Goal: Task Accomplishment & Management: Use online tool/utility

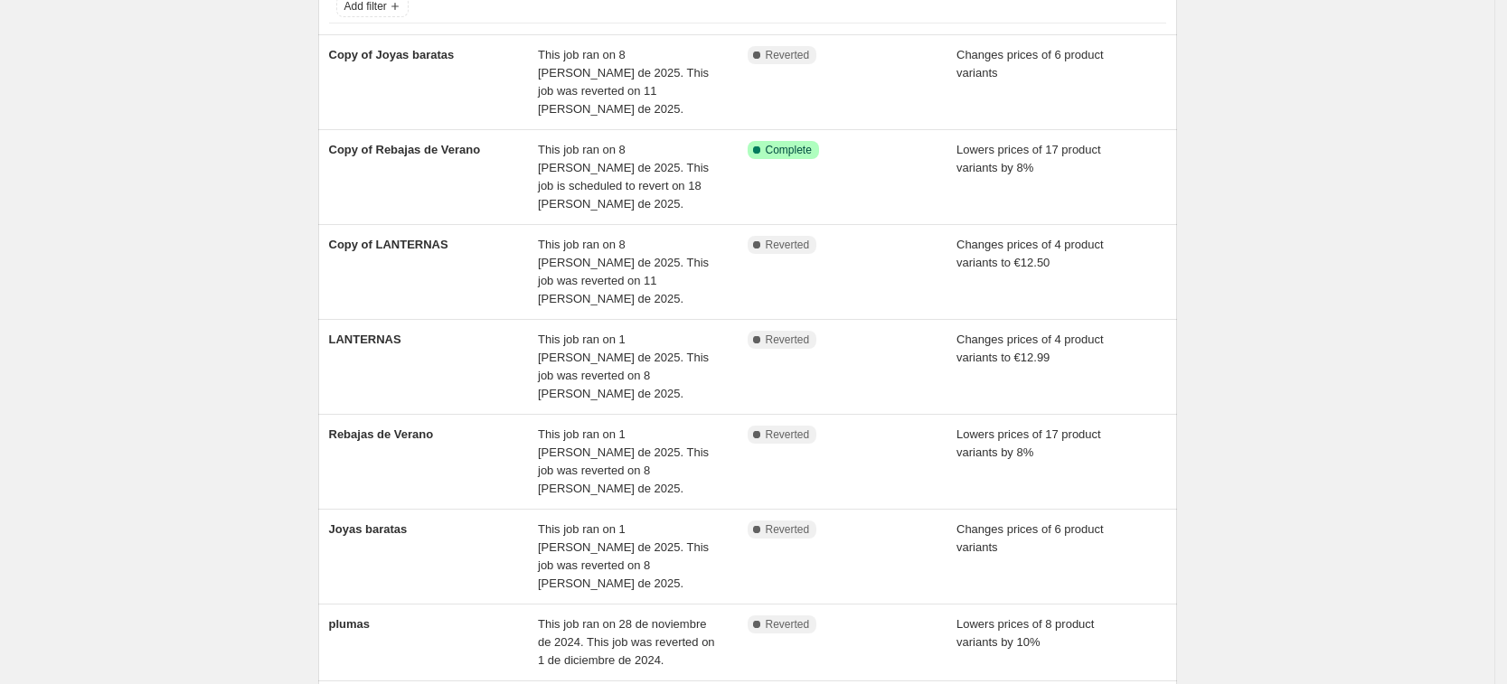
scroll to position [133, 0]
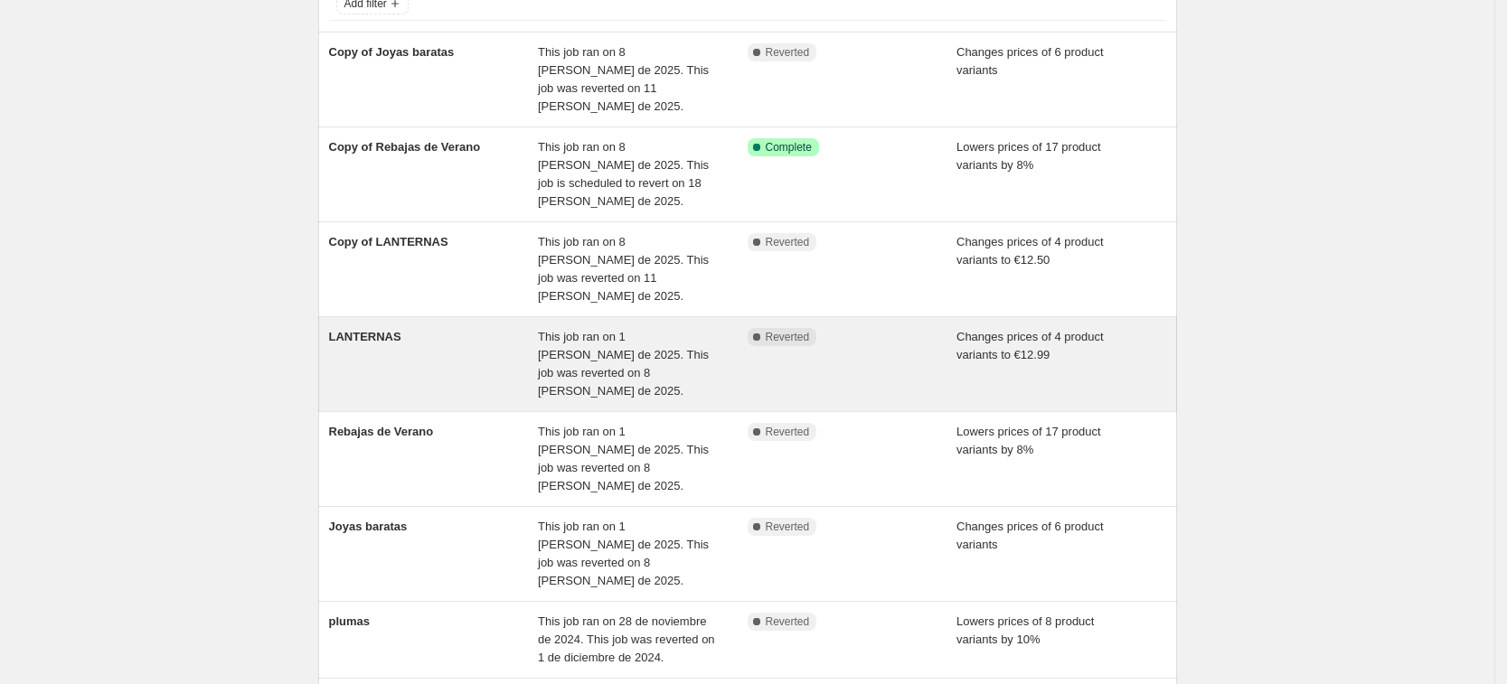
click at [748, 328] on div "This job ran on 1 [PERSON_NAME] de 2025. This job was reverted on 8 [PERSON_NAM…" at bounding box center [643, 364] width 210 height 72
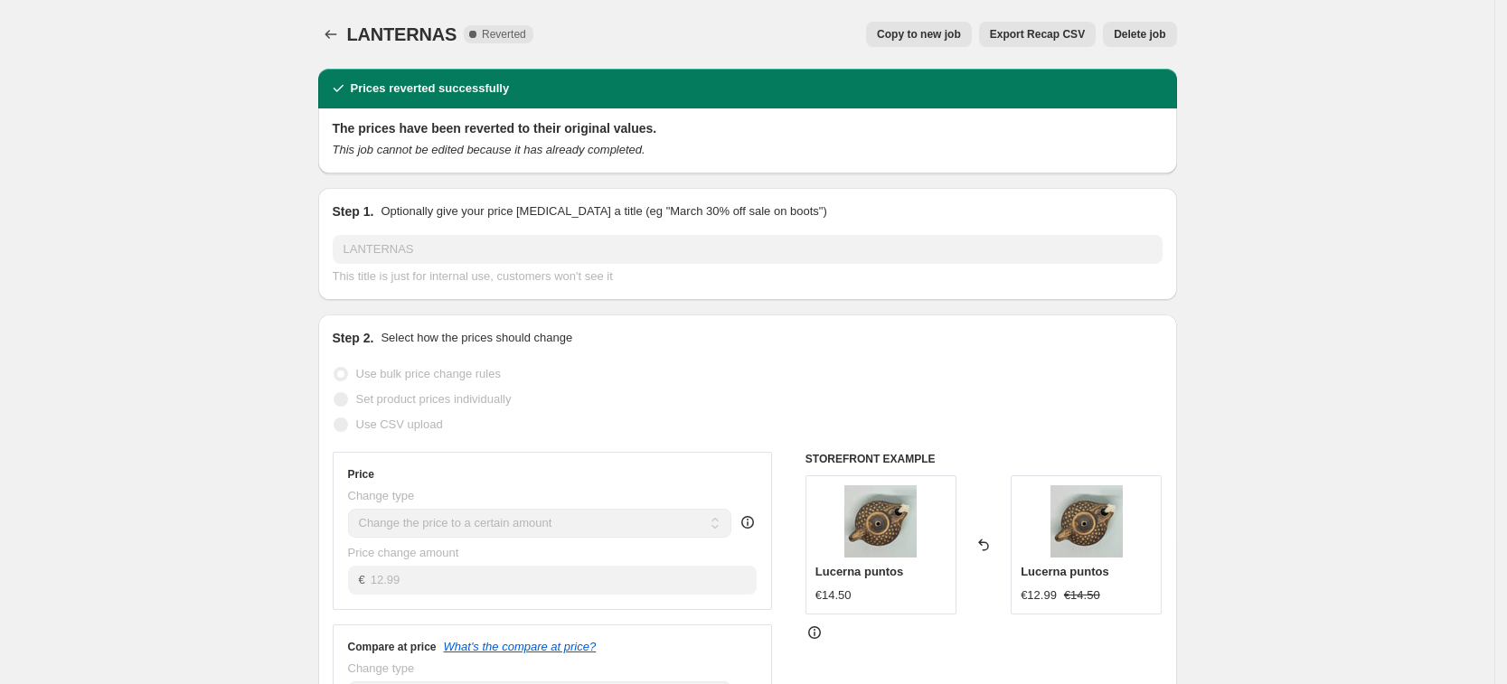
click at [947, 25] on button "Copy to new job" at bounding box center [919, 34] width 106 height 25
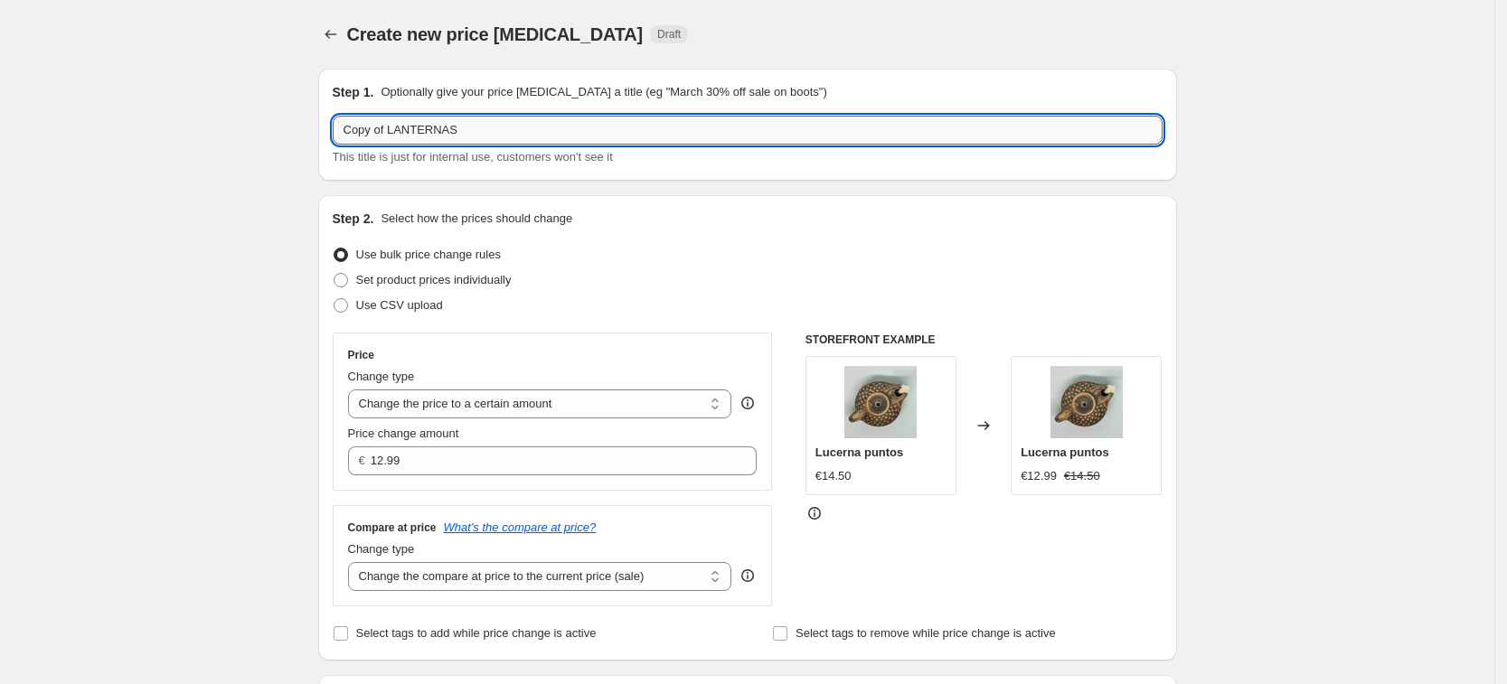
click at [464, 127] on input "Copy of LANTERNAS" at bounding box center [748, 130] width 830 height 29
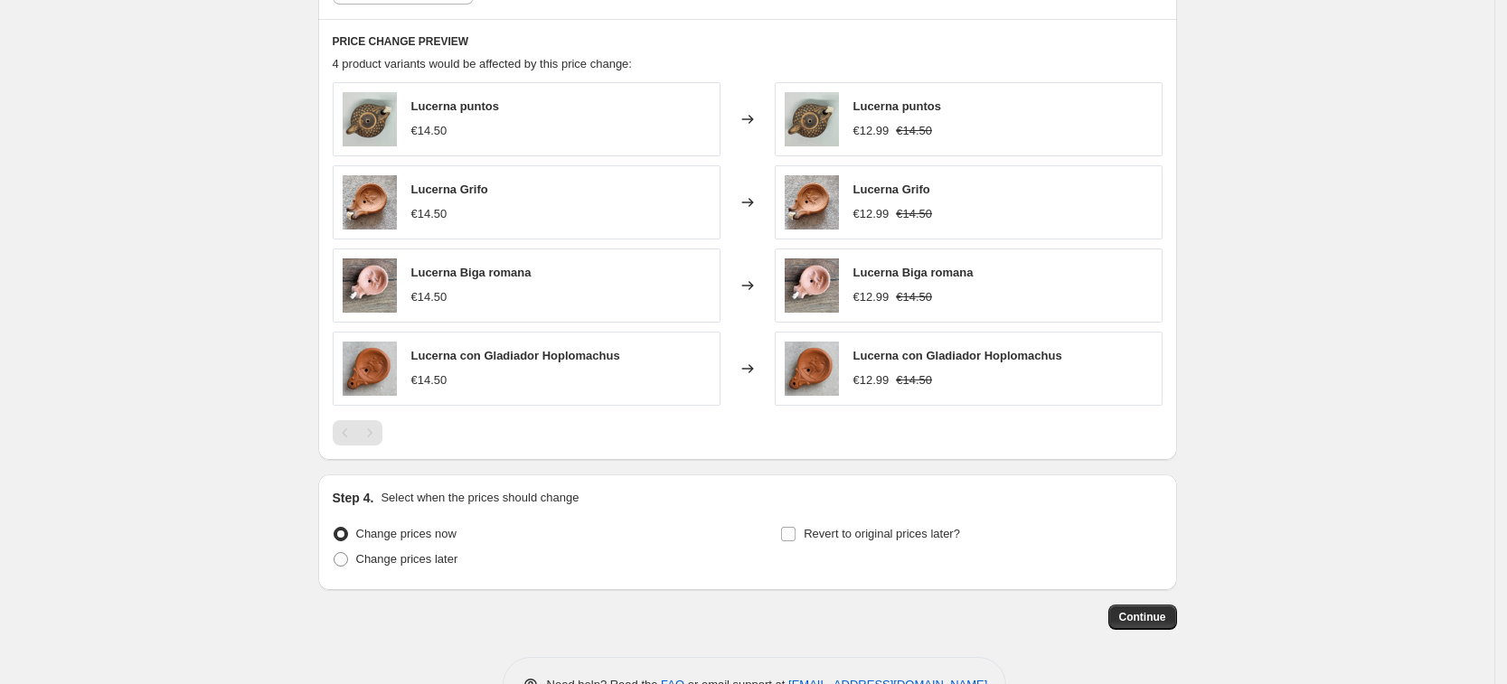
scroll to position [875, 0]
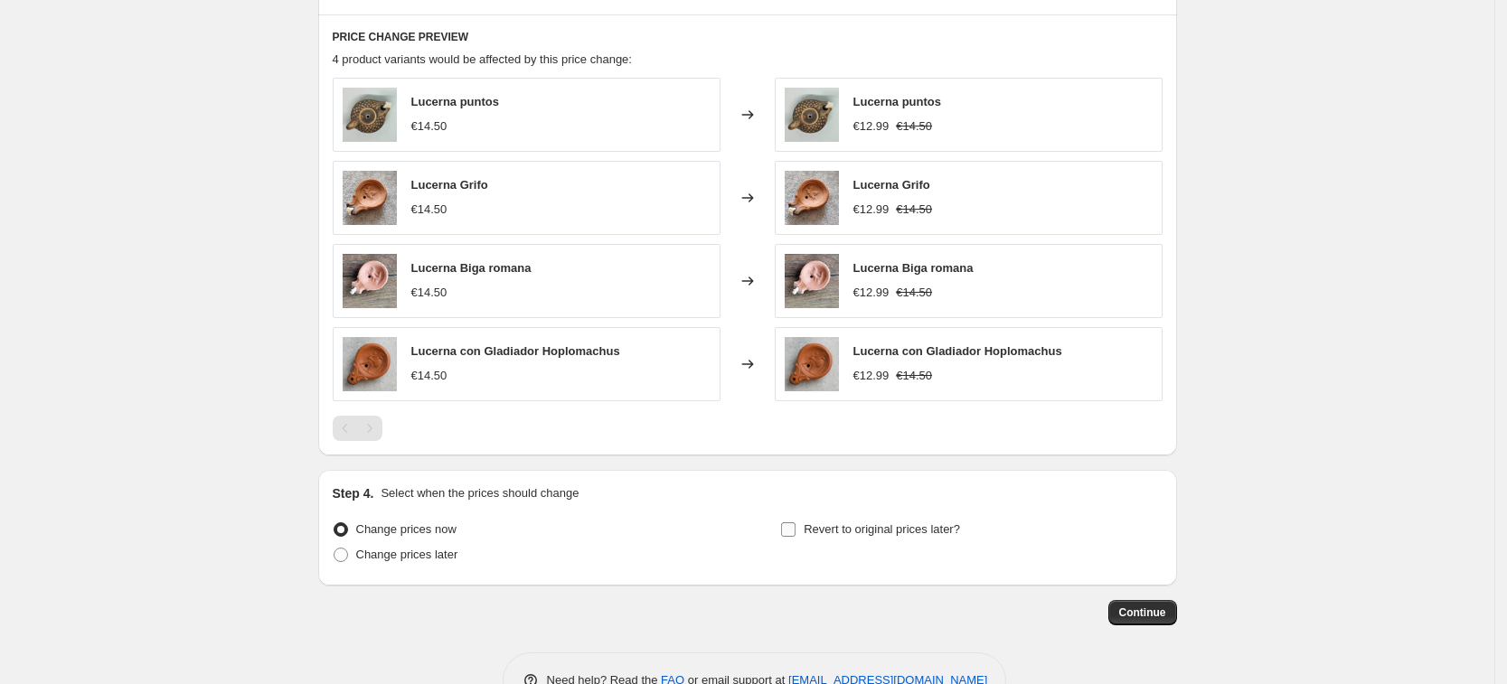
type input "Copy of LANTERNAS2"
click at [804, 529] on label "Revert to original prices later?" at bounding box center [870, 529] width 180 height 25
click at [795, 529] on input "Revert to original prices later?" at bounding box center [788, 529] width 14 height 14
checkbox input "true"
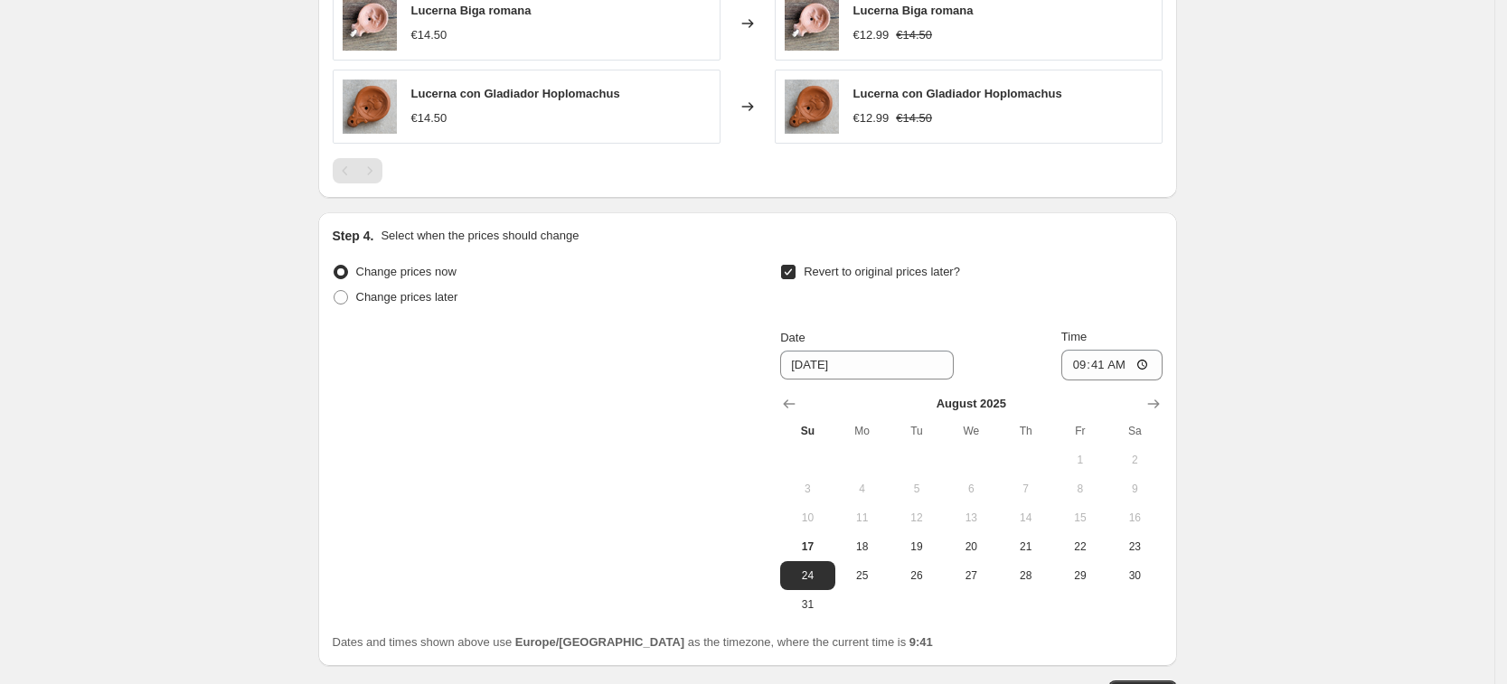
scroll to position [1135, 0]
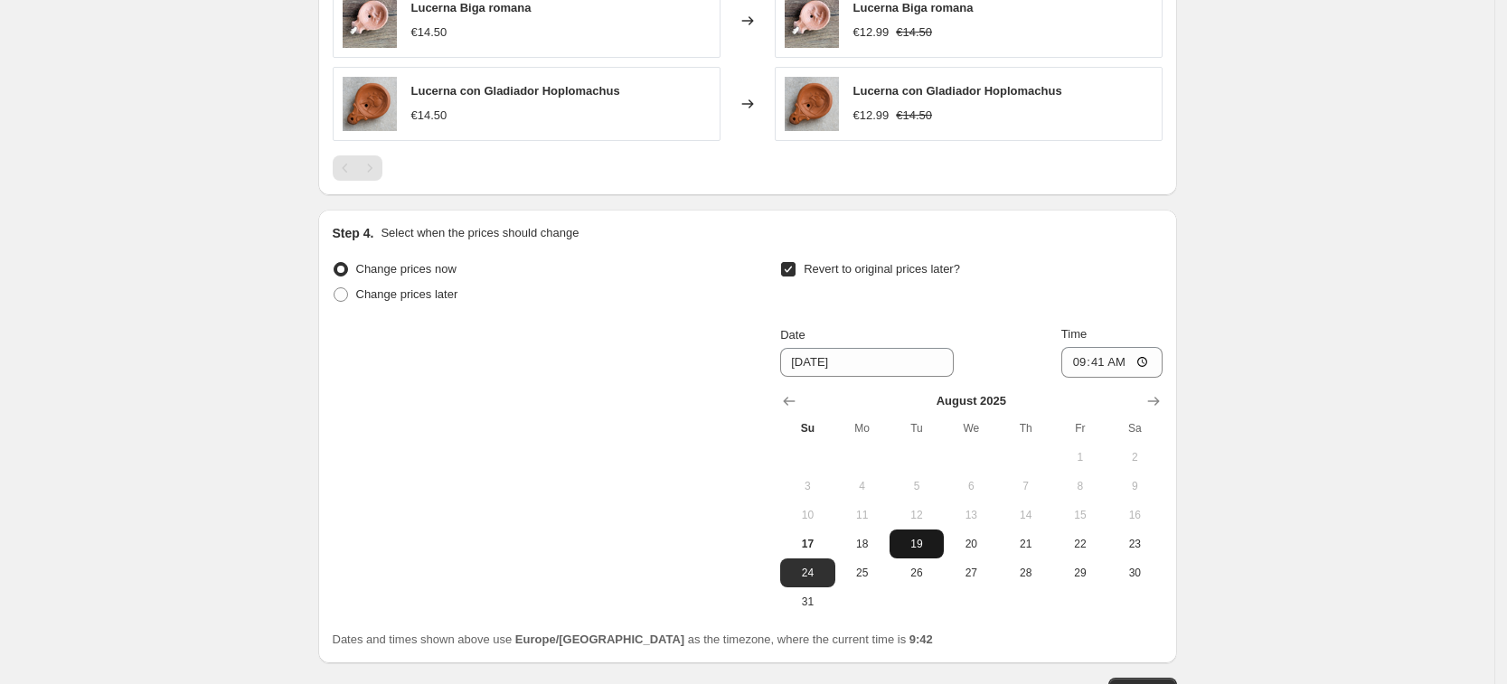
click at [918, 543] on span "19" at bounding box center [917, 544] width 40 height 14
type input "[DATE]"
click at [1132, 365] on input "09:41" at bounding box center [1111, 362] width 101 height 31
type input "00:00"
click at [929, 550] on span "19" at bounding box center [917, 544] width 40 height 14
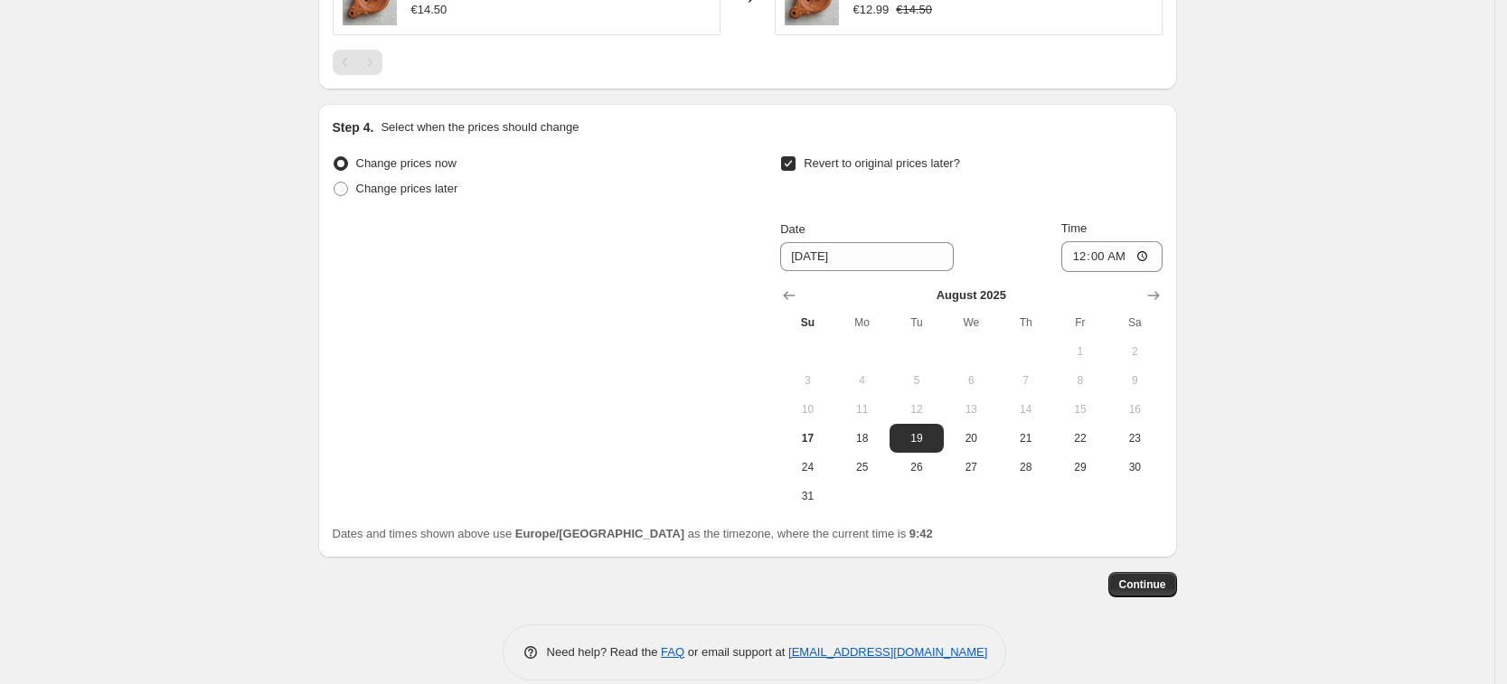
scroll to position [1248, 0]
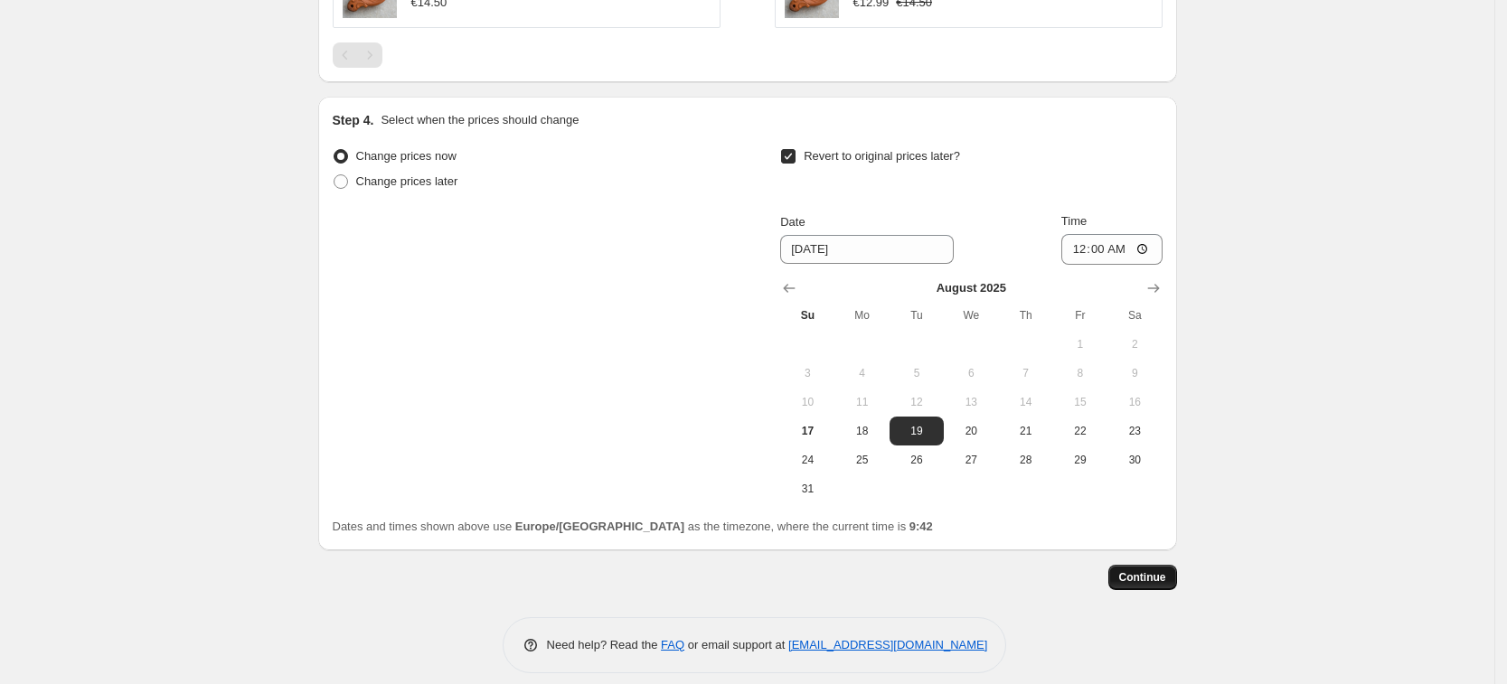
click at [1140, 581] on span "Continue" at bounding box center [1142, 577] width 47 height 14
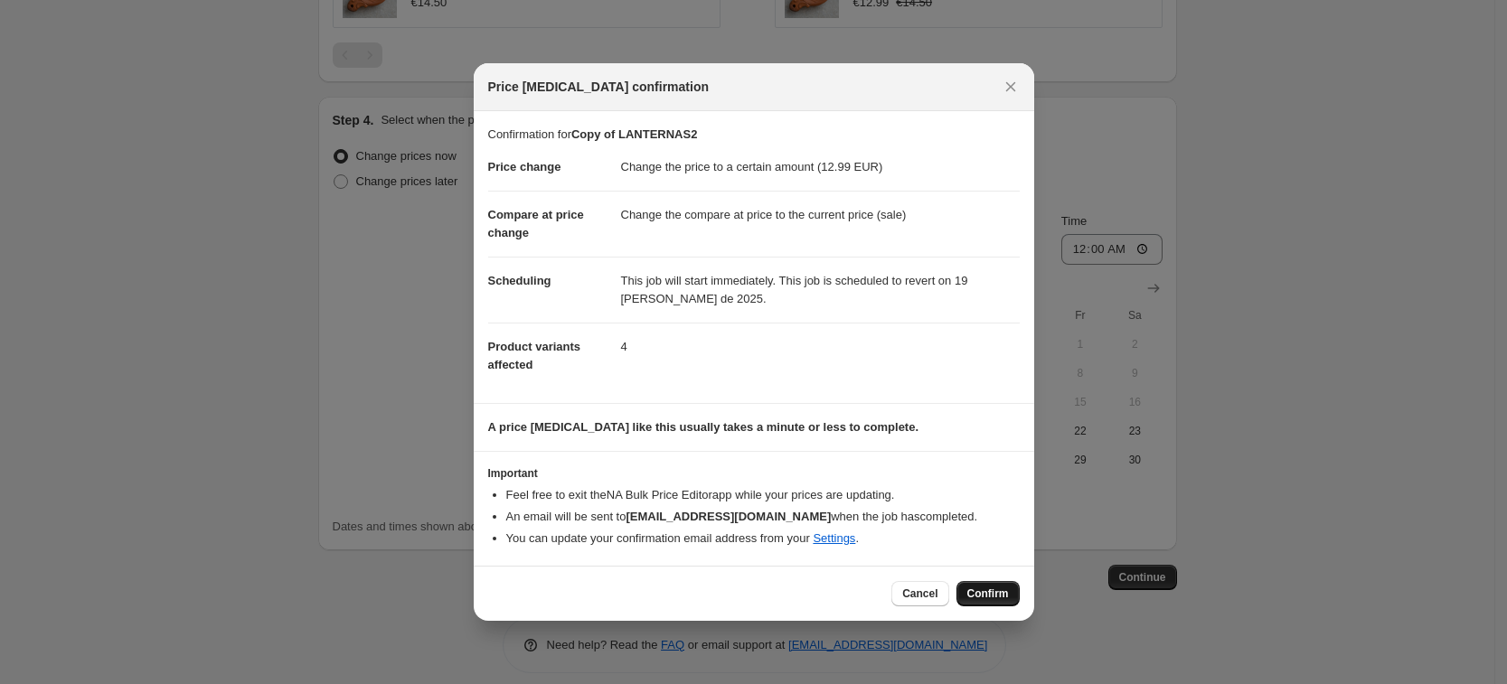
click at [1008, 591] on span "Confirm" at bounding box center [988, 594] width 42 height 14
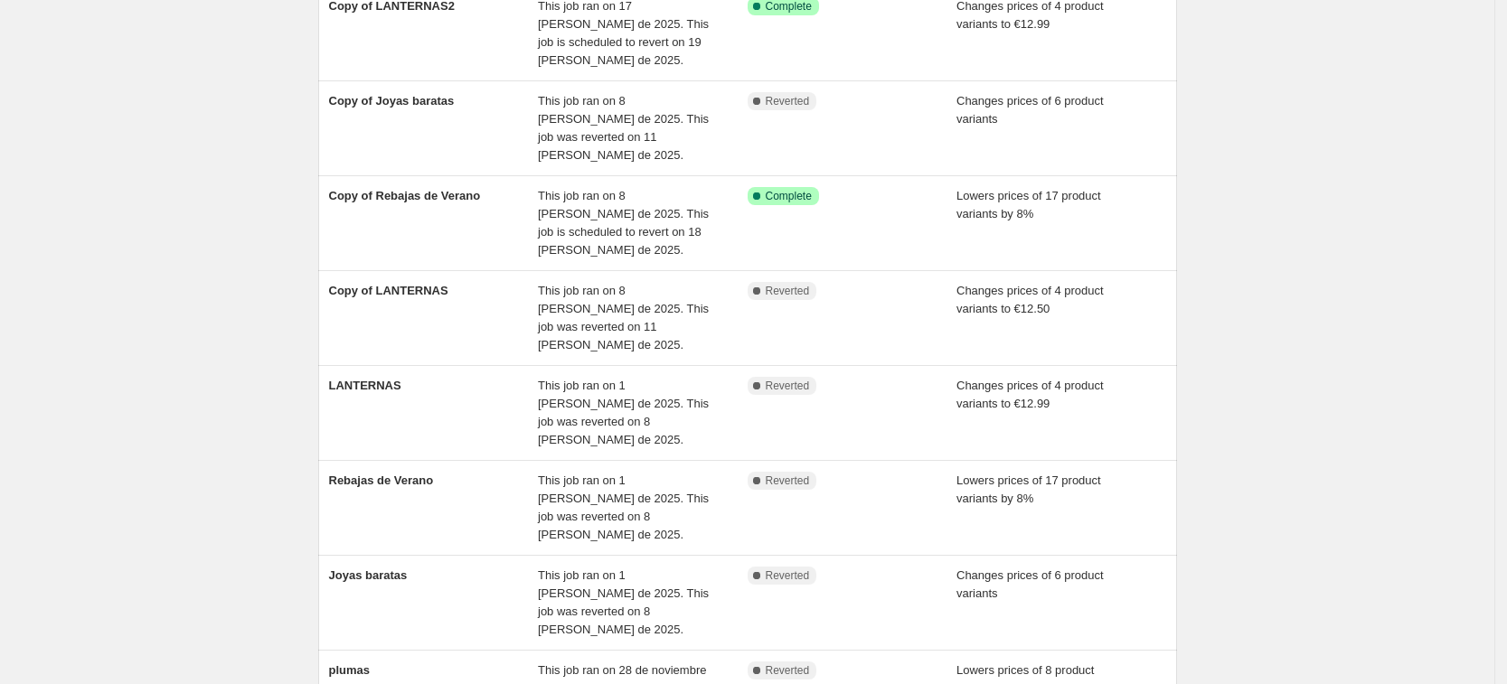
scroll to position [185, 0]
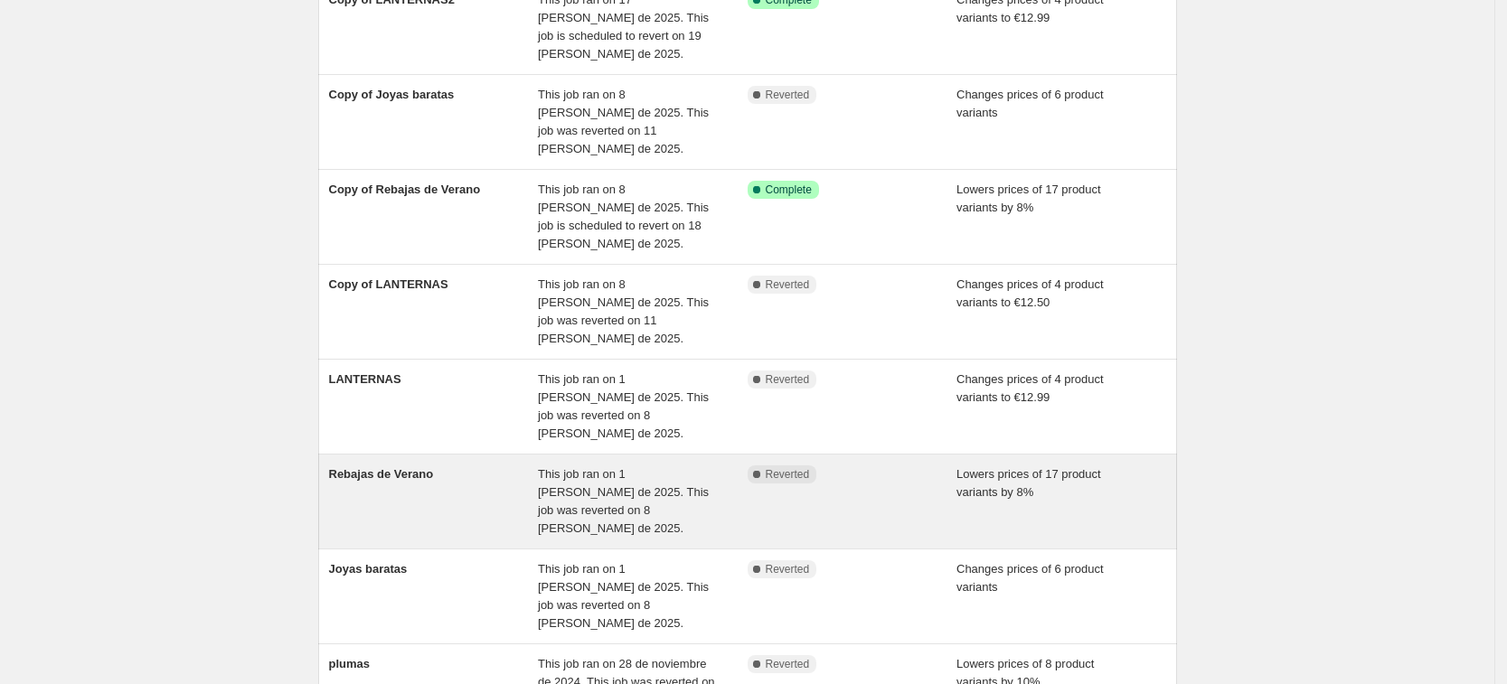
click at [353, 467] on span "Rebajas de Verano" at bounding box center [381, 474] width 105 height 14
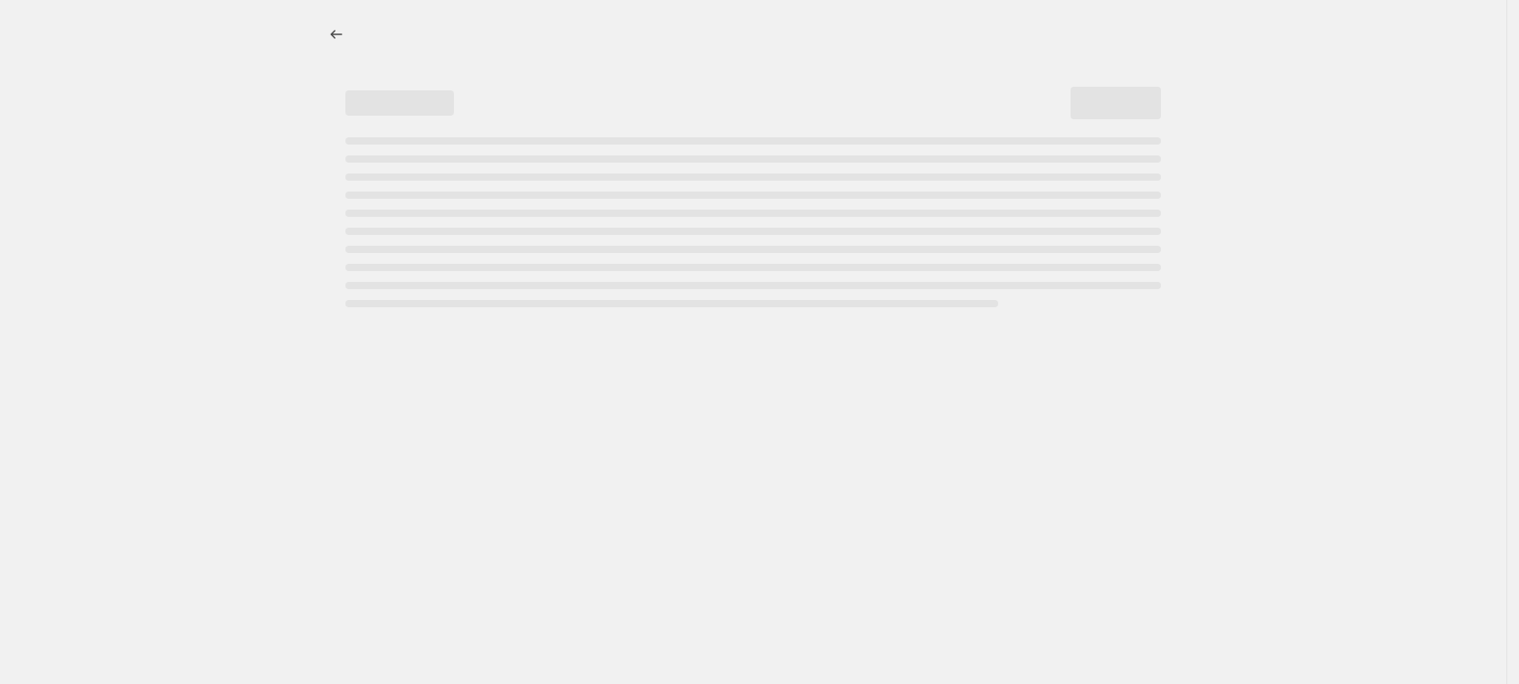
select select "percentage"
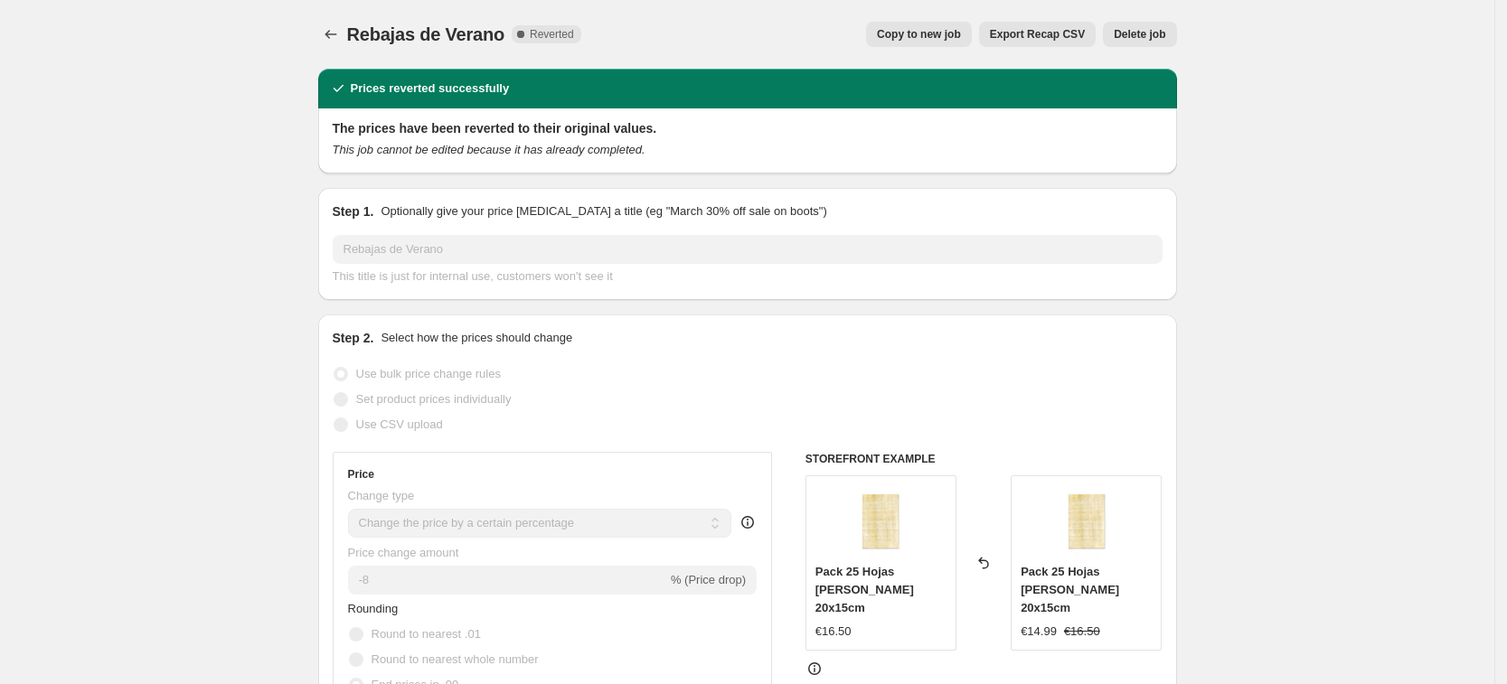
click at [922, 28] on span "Copy to new job" at bounding box center [919, 34] width 84 height 14
select select "percentage"
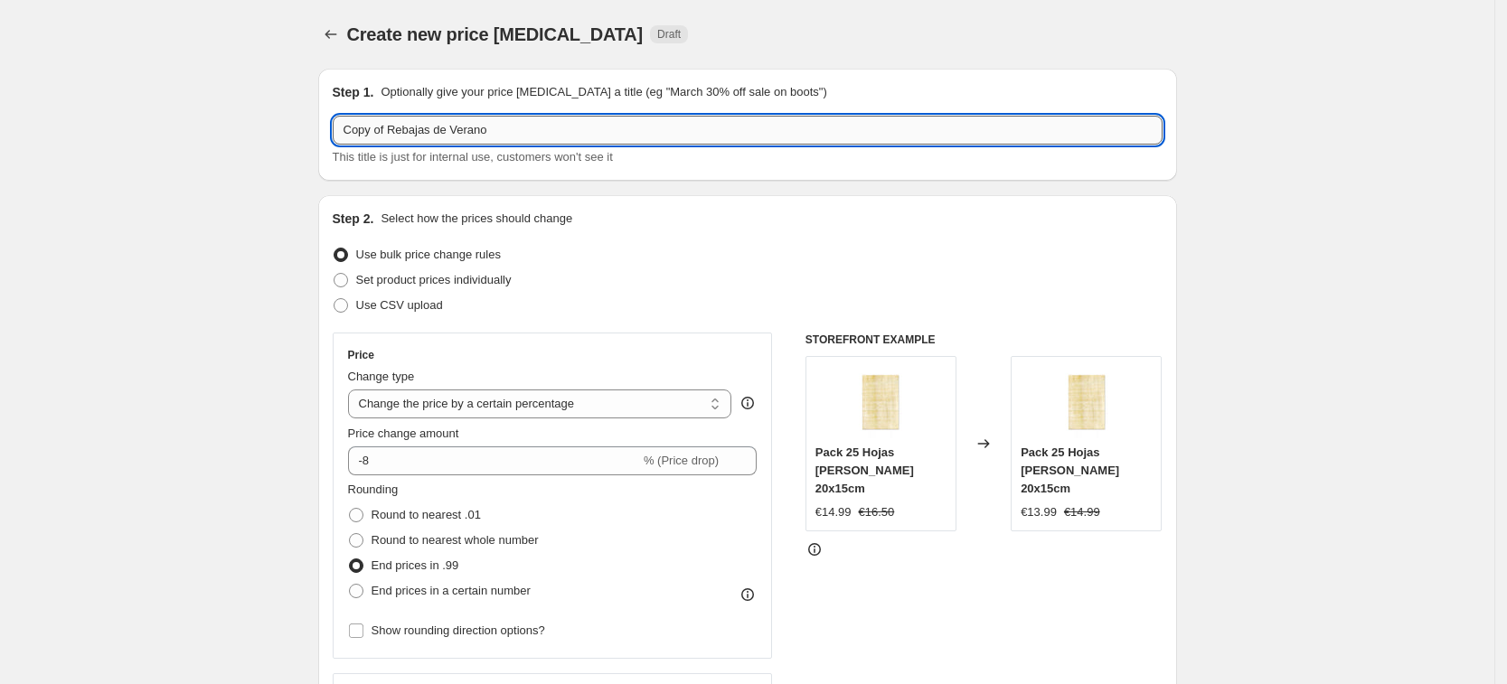
click at [517, 135] on input "Copy of Rebajas de Verano" at bounding box center [748, 130] width 830 height 29
click at [517, 135] on input "Copy of Rebajas de Verano2" at bounding box center [748, 130] width 830 height 29
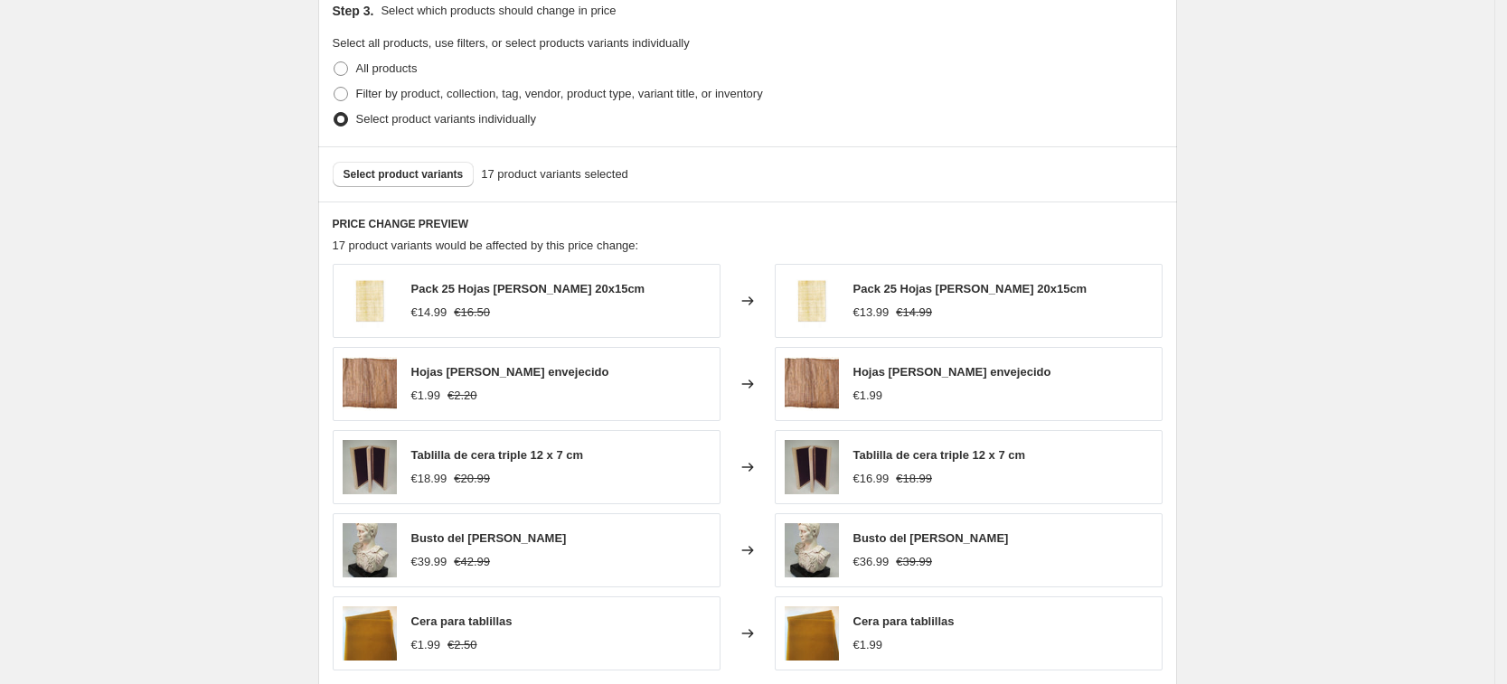
scroll to position [859, 0]
type input "Copy of Rebajas de Verano2"
click at [424, 171] on span "Select product variants" at bounding box center [404, 172] width 120 height 14
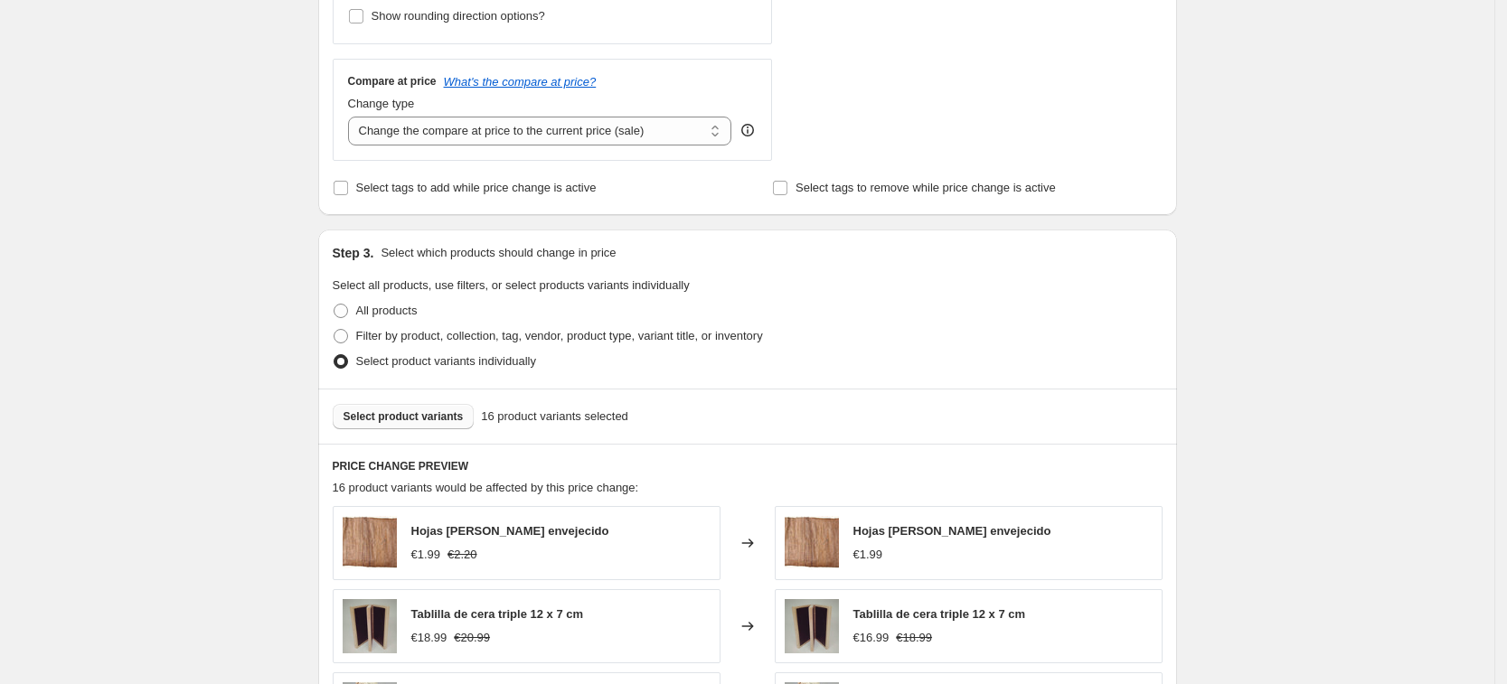
scroll to position [655, 0]
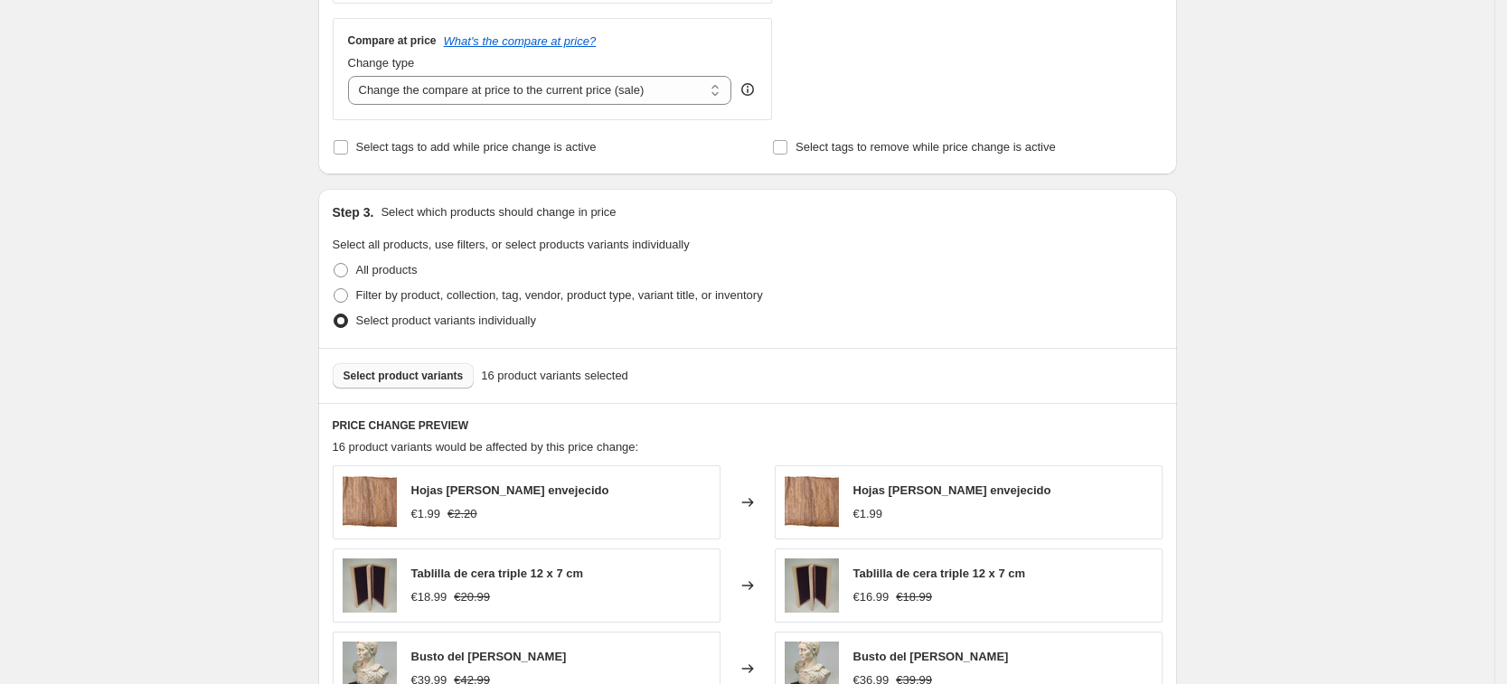
click at [362, 380] on span "Select product variants" at bounding box center [404, 376] width 120 height 14
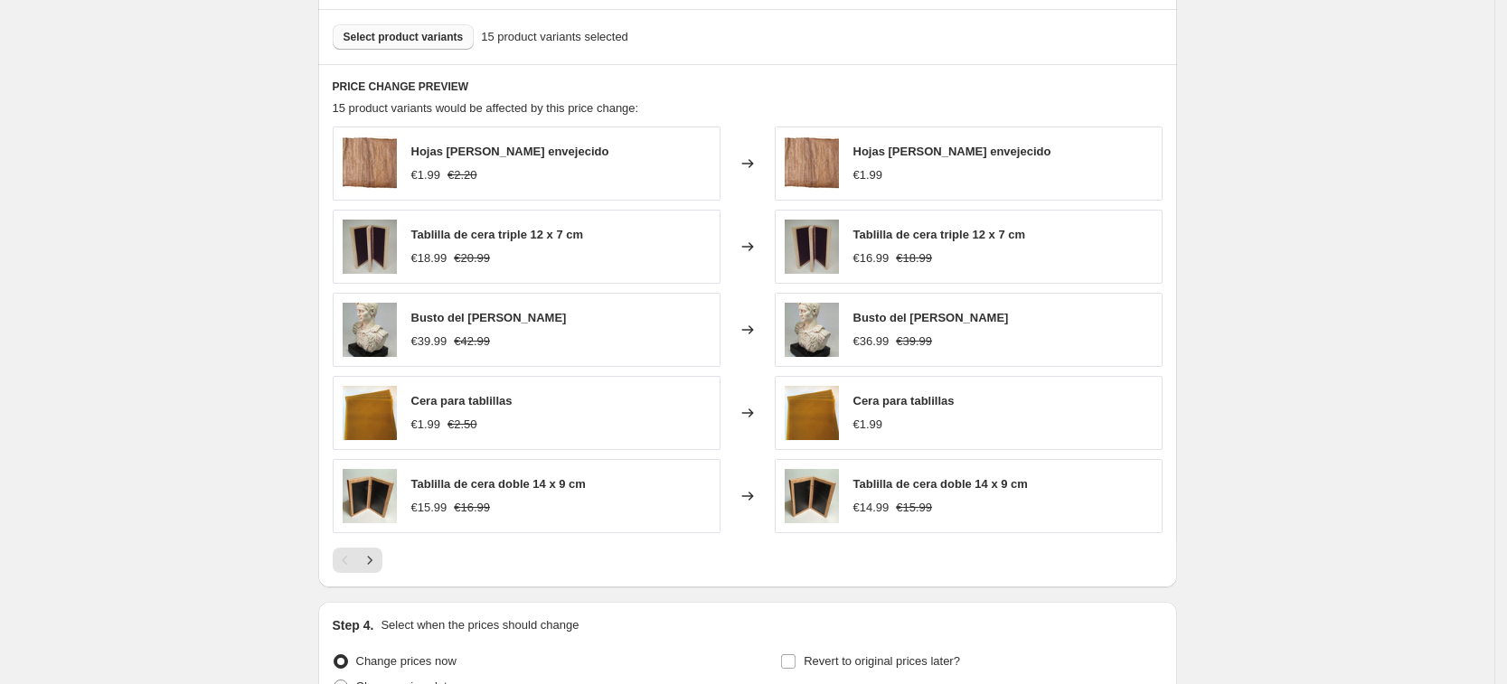
scroll to position [1015, 0]
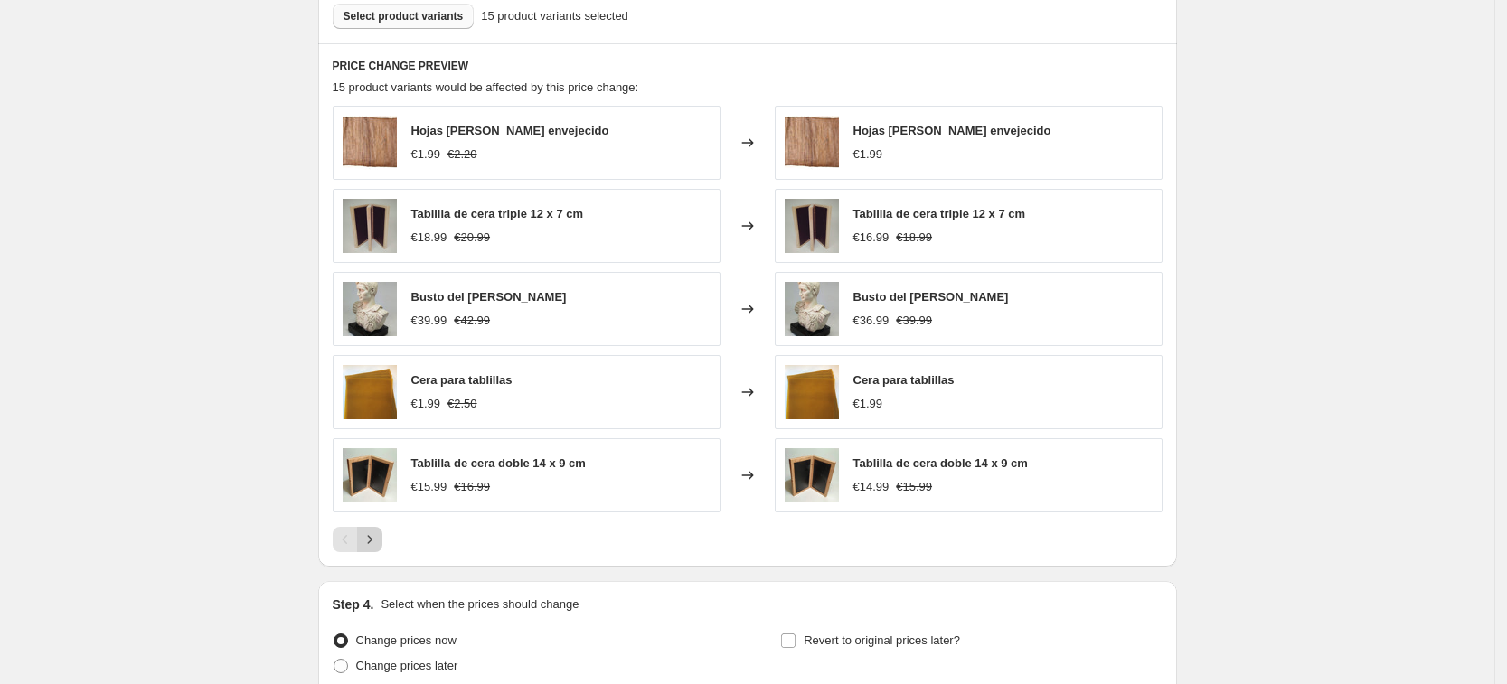
click at [374, 544] on icon "Next" at bounding box center [370, 540] width 18 height 18
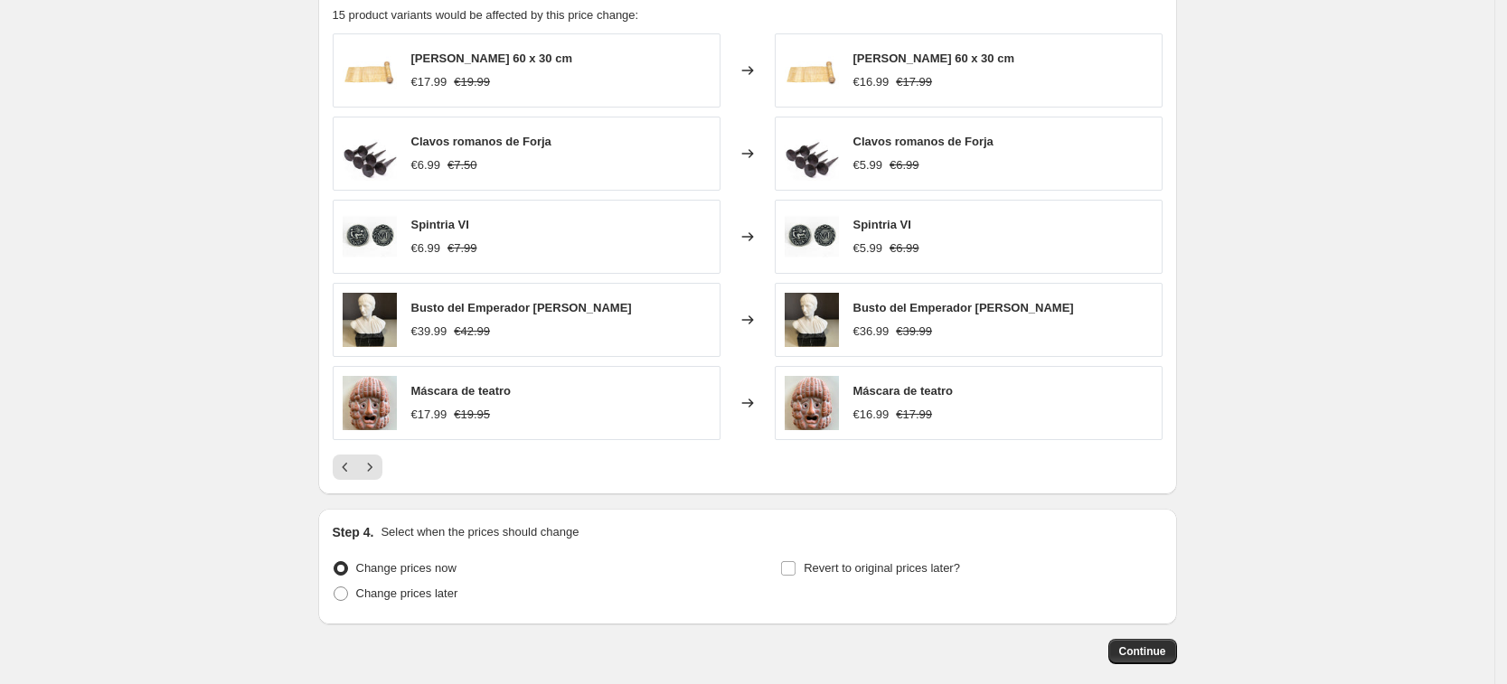
scroll to position [1077, 0]
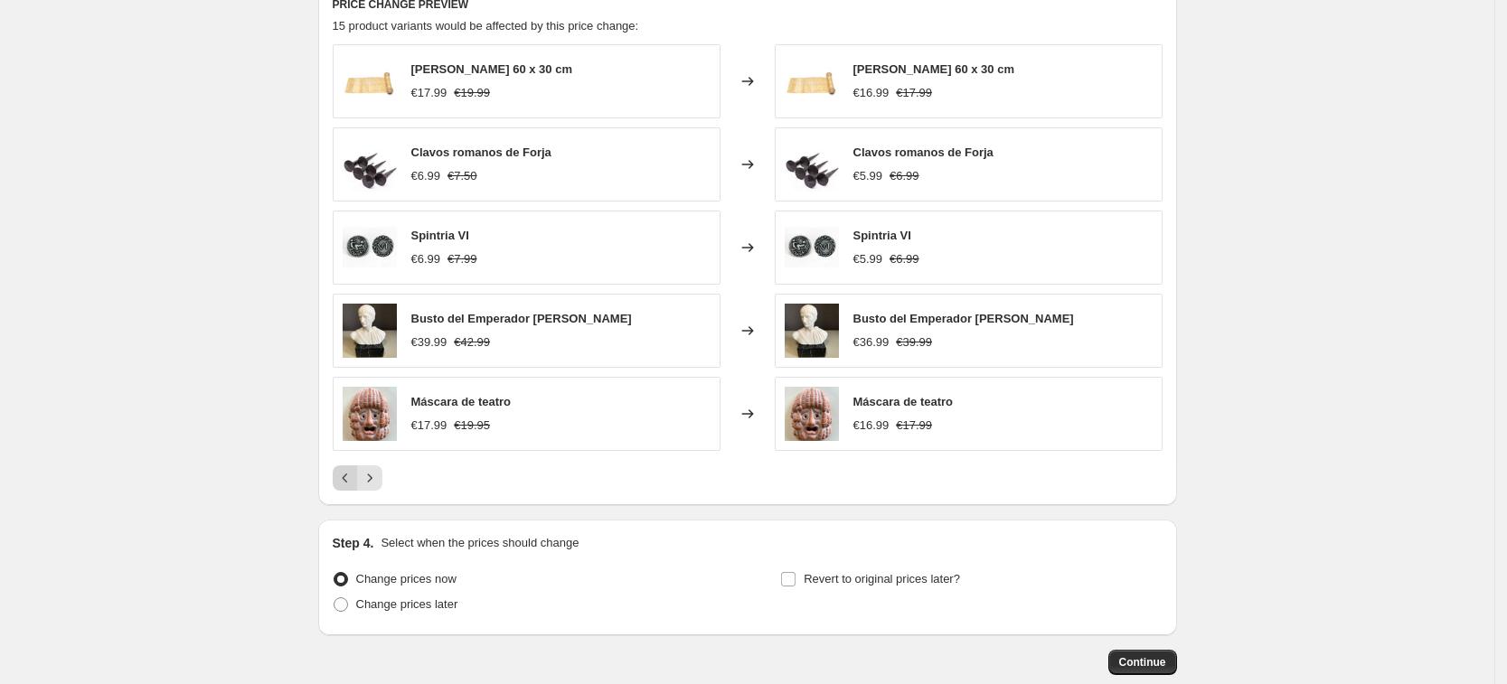
click at [347, 480] on icon "Previous" at bounding box center [344, 478] width 5 height 9
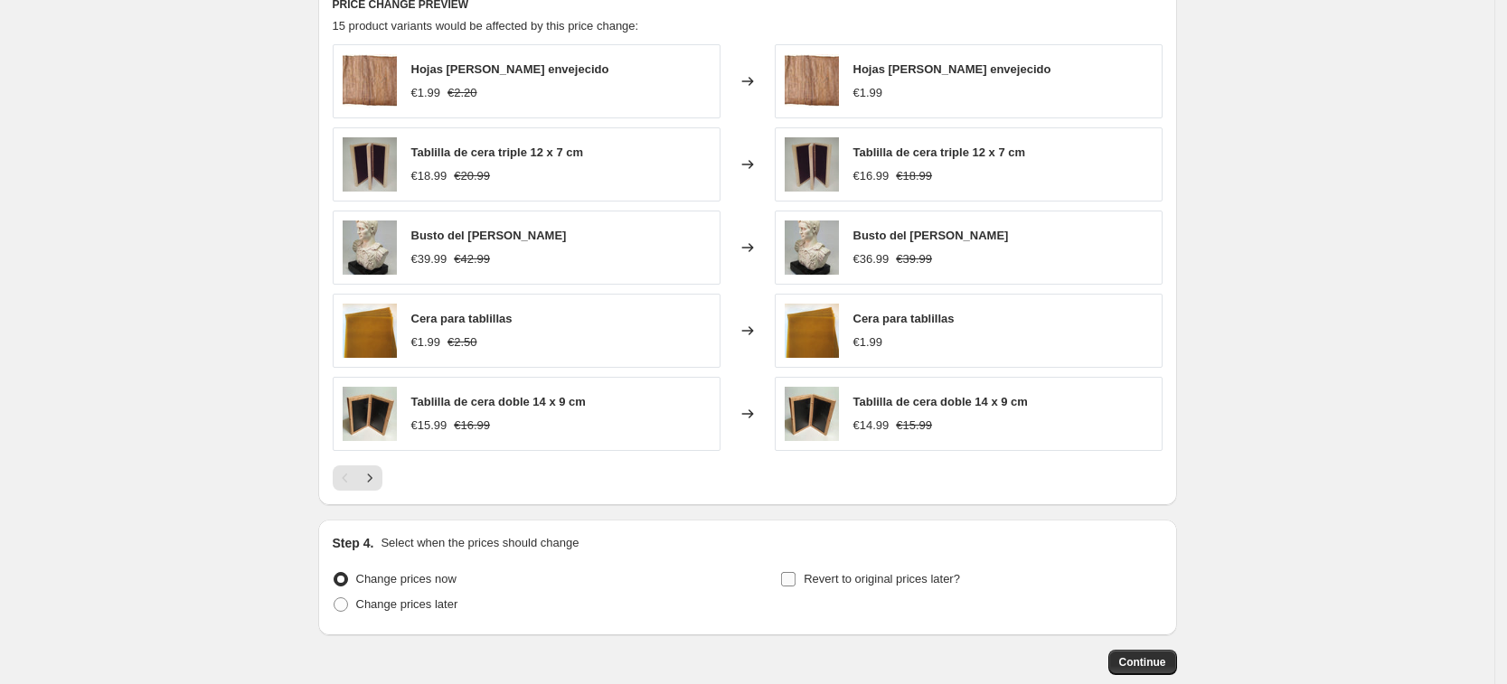
click at [790, 581] on input "Revert to original prices later?" at bounding box center [788, 579] width 14 height 14
checkbox input "true"
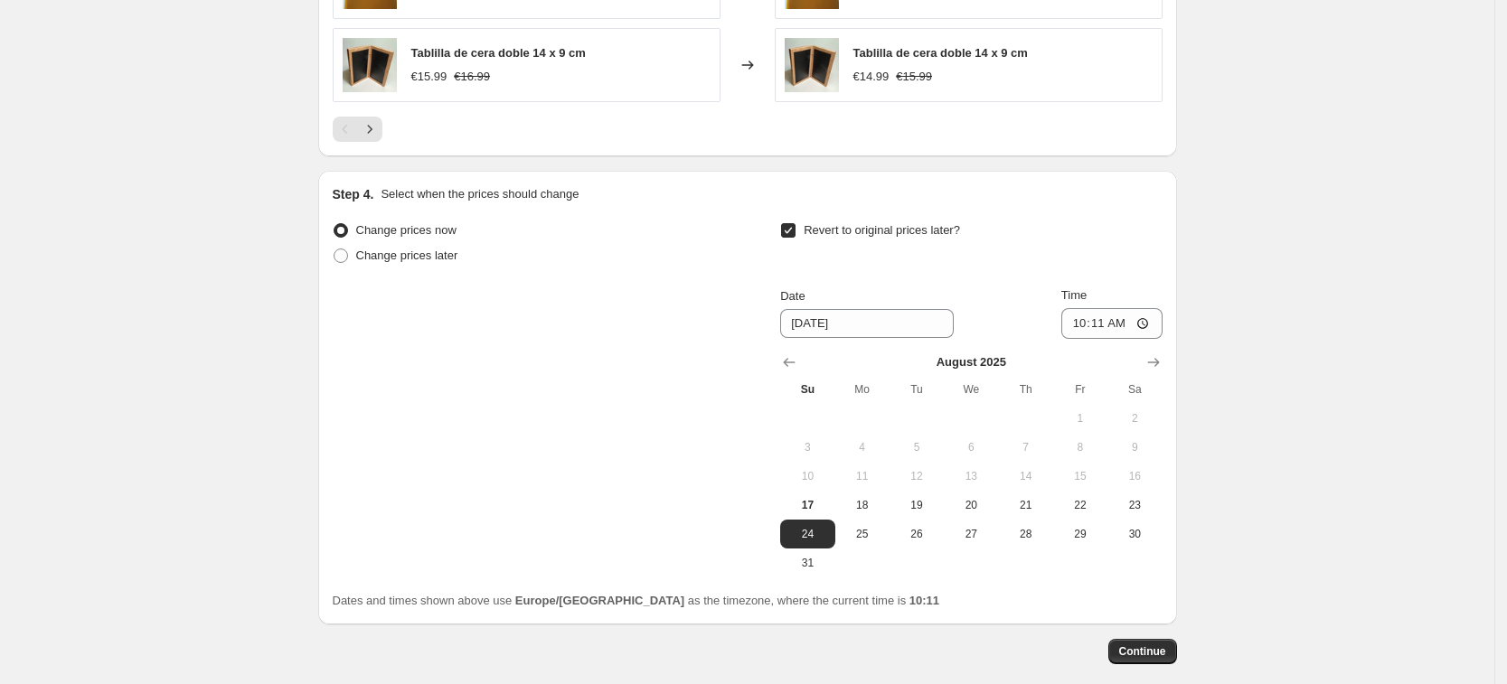
scroll to position [1432, 0]
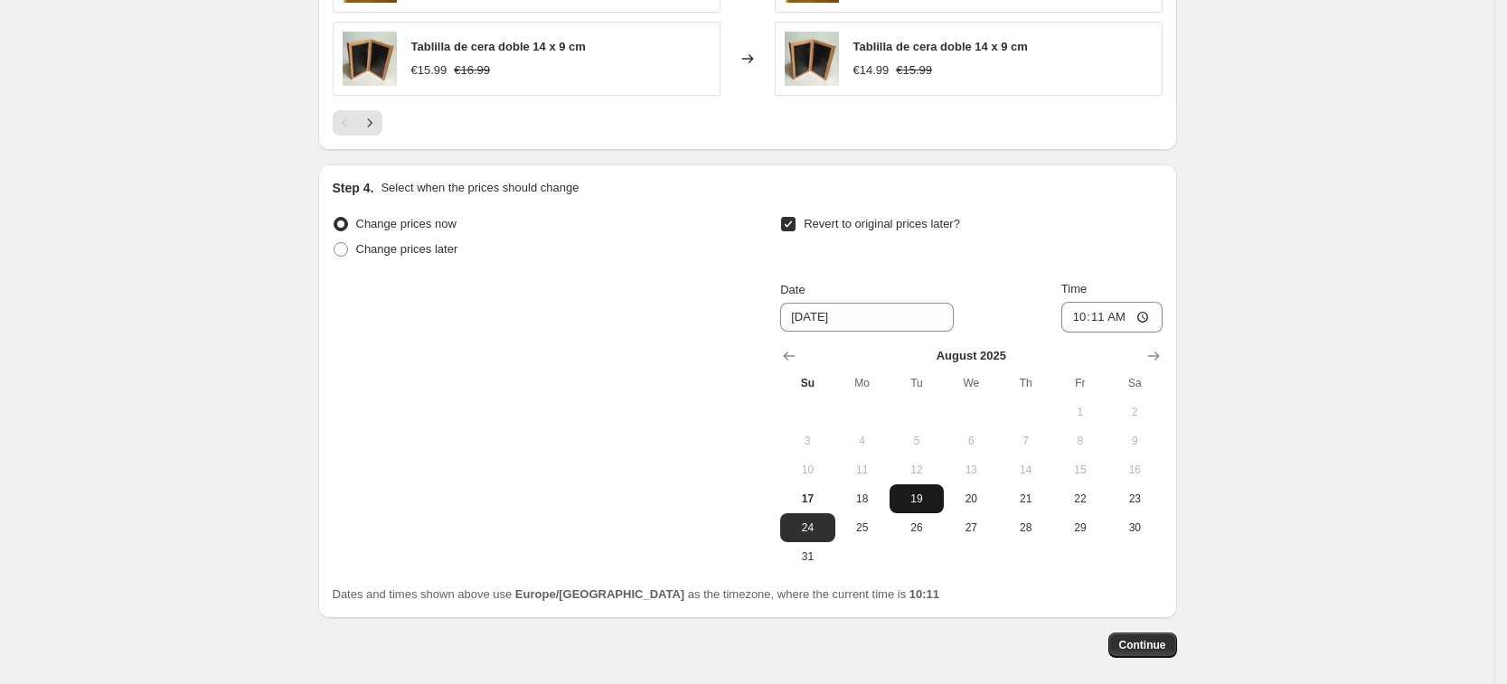
click at [917, 499] on span "19" at bounding box center [917, 499] width 40 height 14
type input "[DATE]"
click at [1114, 318] on input "10:11" at bounding box center [1111, 317] width 101 height 31
type input "00:11"
click at [1159, 646] on span "Continue" at bounding box center [1142, 645] width 47 height 14
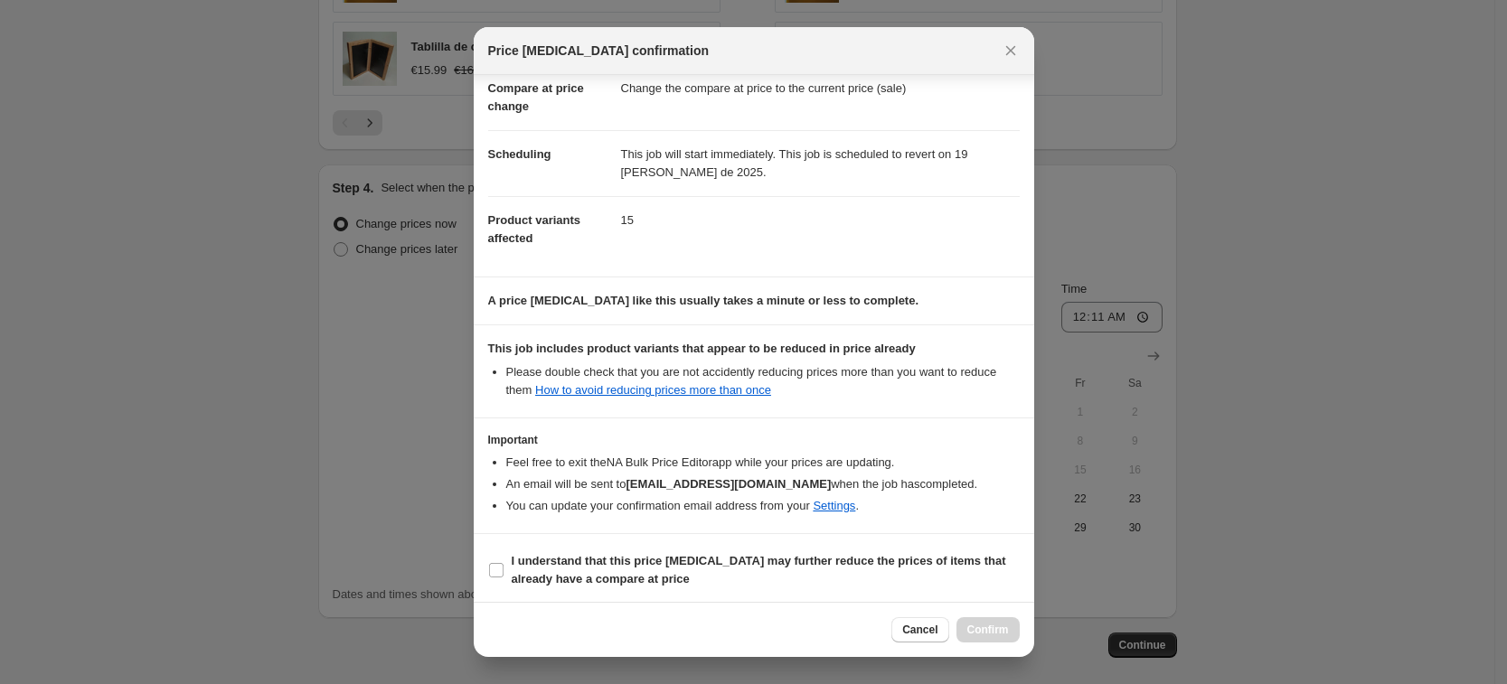
scroll to position [95, 0]
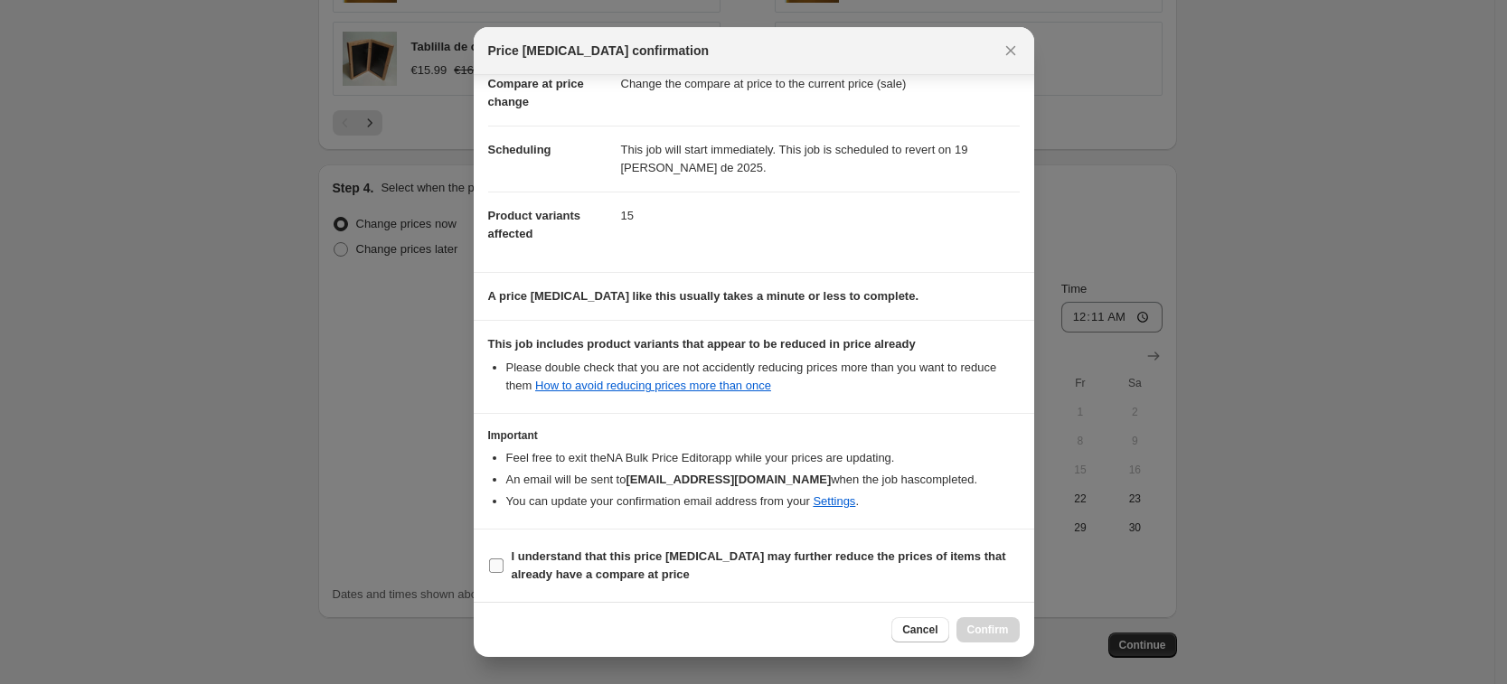
click at [501, 560] on input "I understand that this price change job may further reduce the prices of items …" at bounding box center [496, 566] width 14 height 14
checkbox input "true"
click at [982, 627] on span "Confirm" at bounding box center [988, 630] width 42 height 14
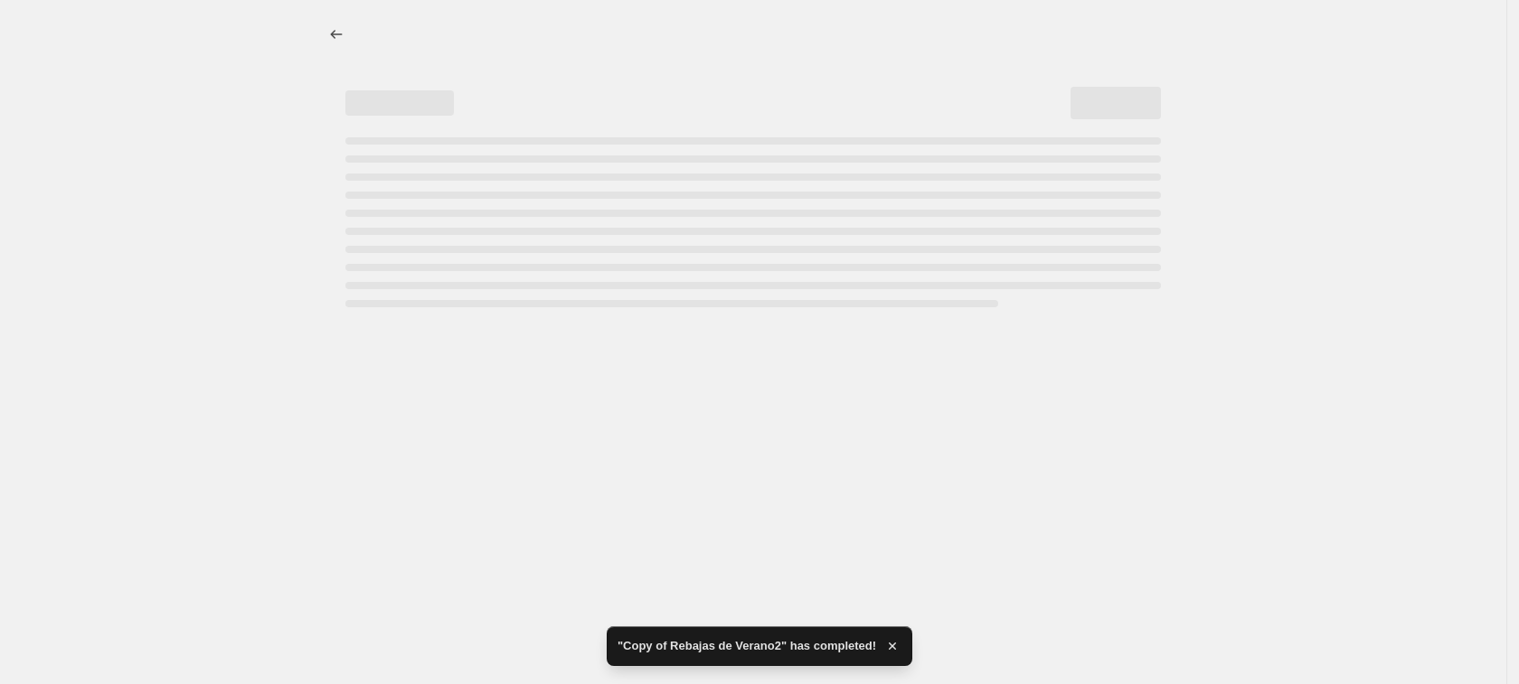
select select "percentage"
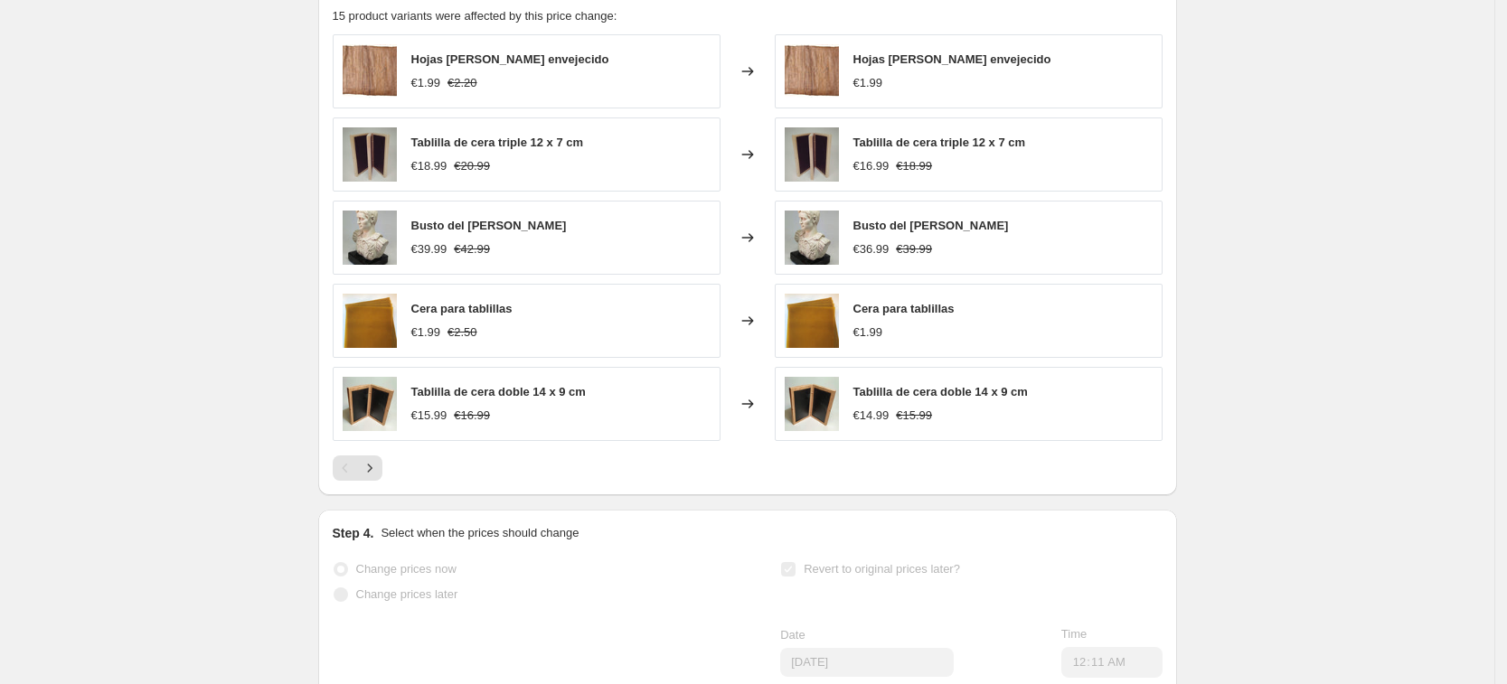
scroll to position [1234, 0]
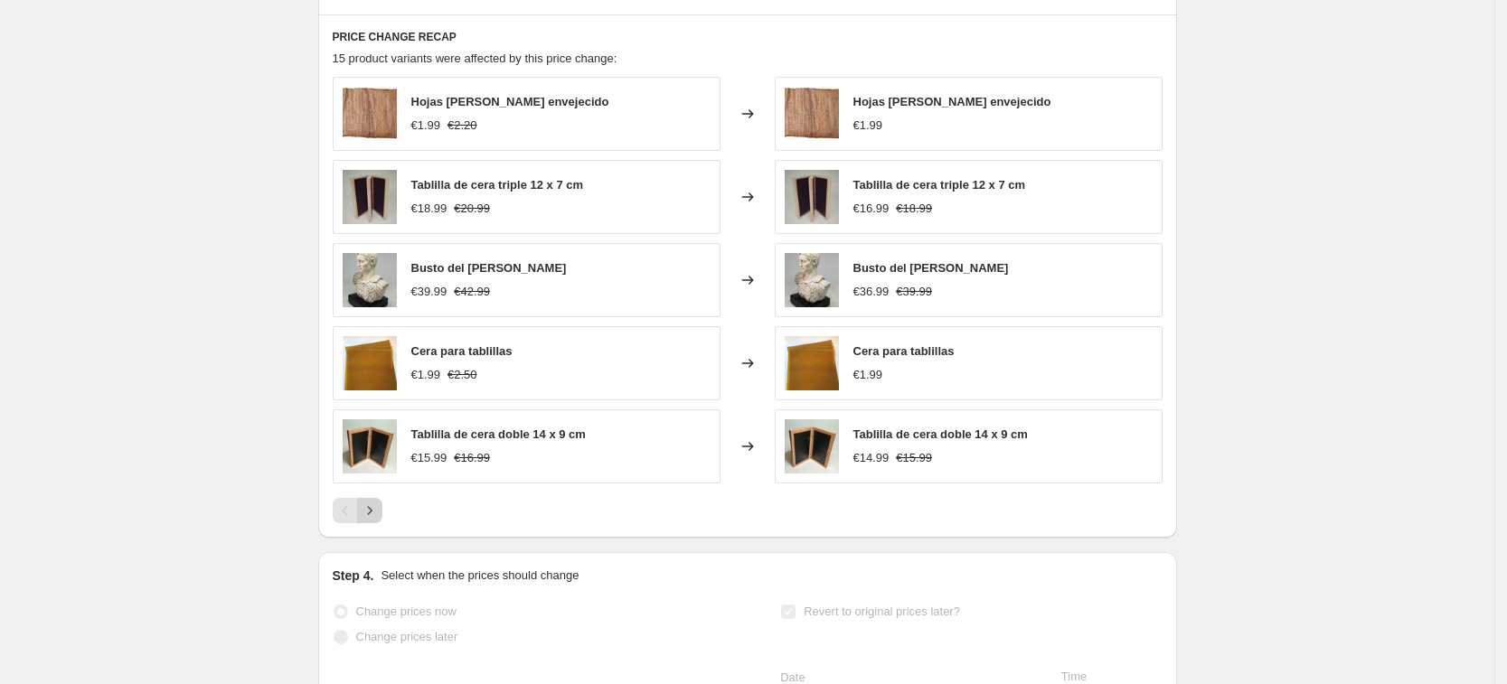
click at [379, 511] on icon "Next" at bounding box center [370, 511] width 18 height 18
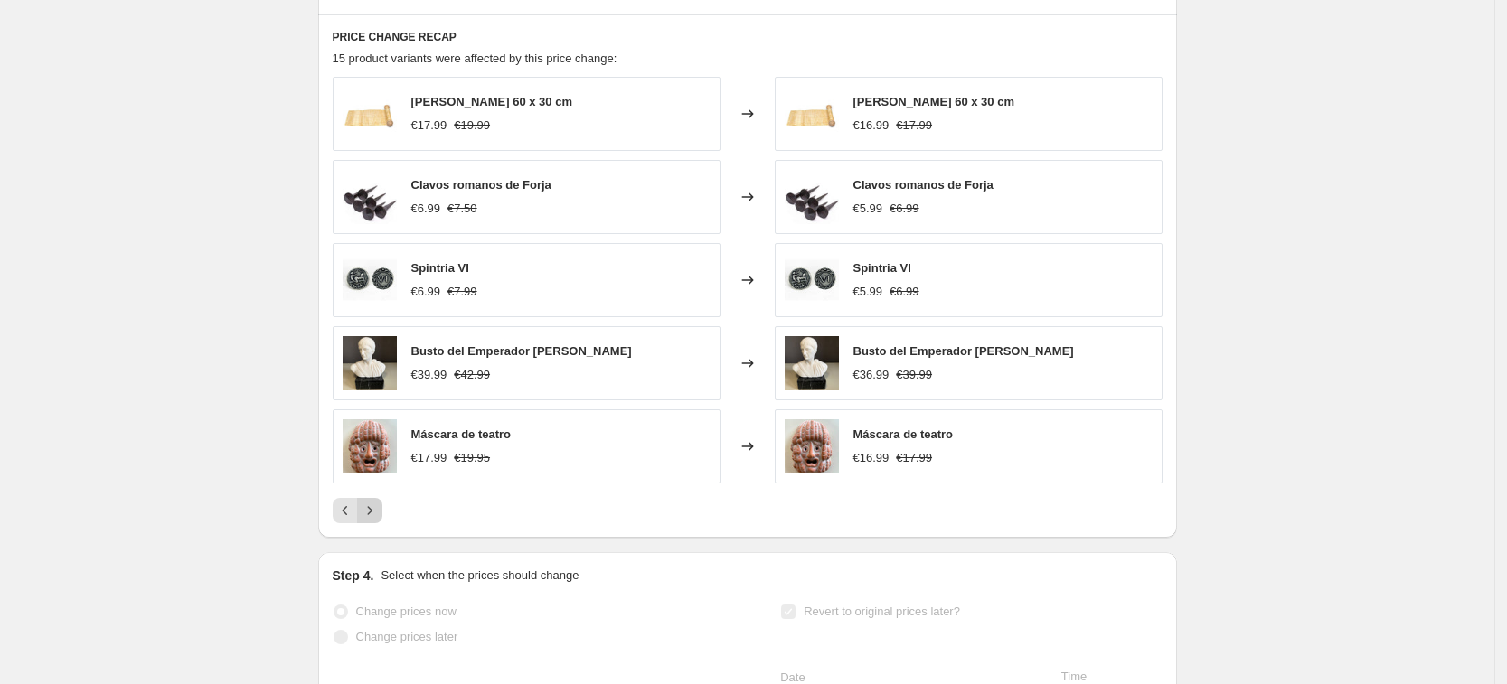
click at [379, 511] on icon "Next" at bounding box center [370, 511] width 18 height 18
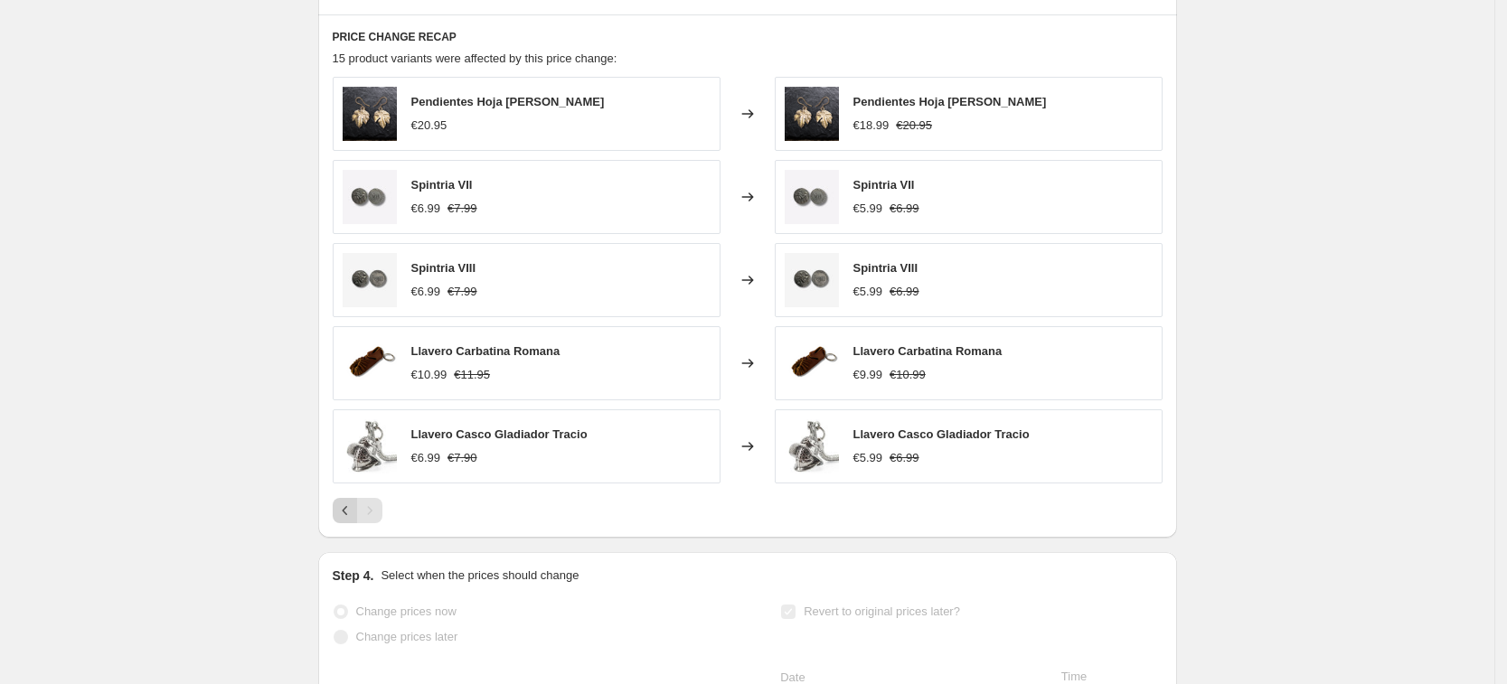
click at [352, 511] on icon "Previous" at bounding box center [345, 511] width 18 height 18
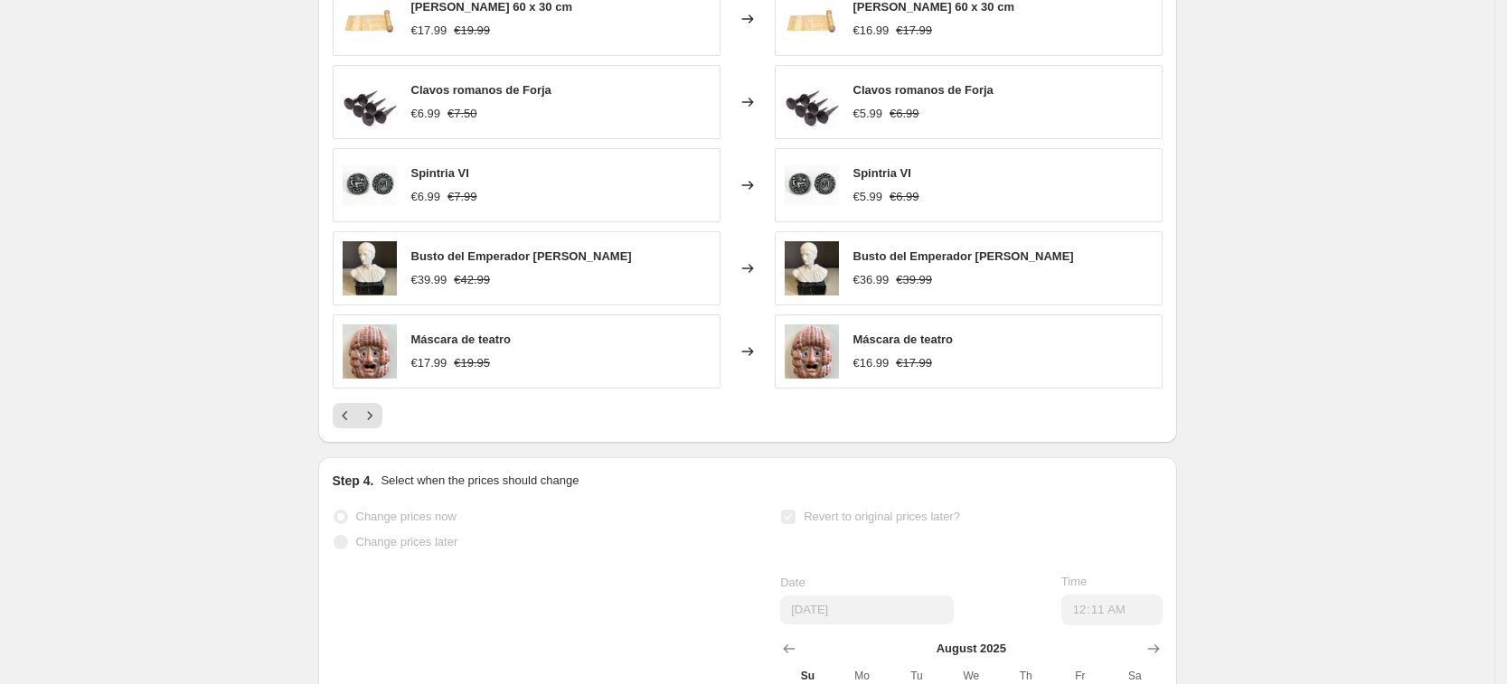
scroll to position [1339, 0]
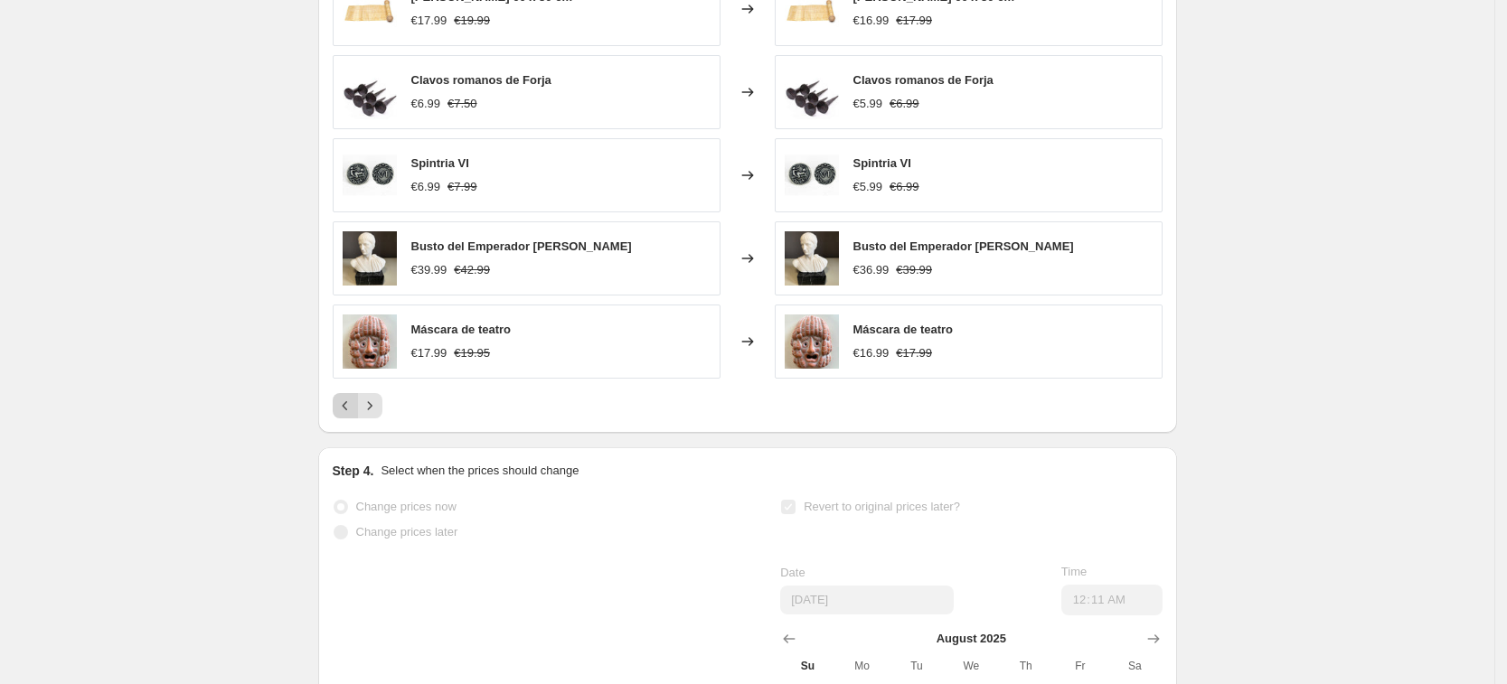
click at [349, 402] on icon "Previous" at bounding box center [345, 406] width 18 height 18
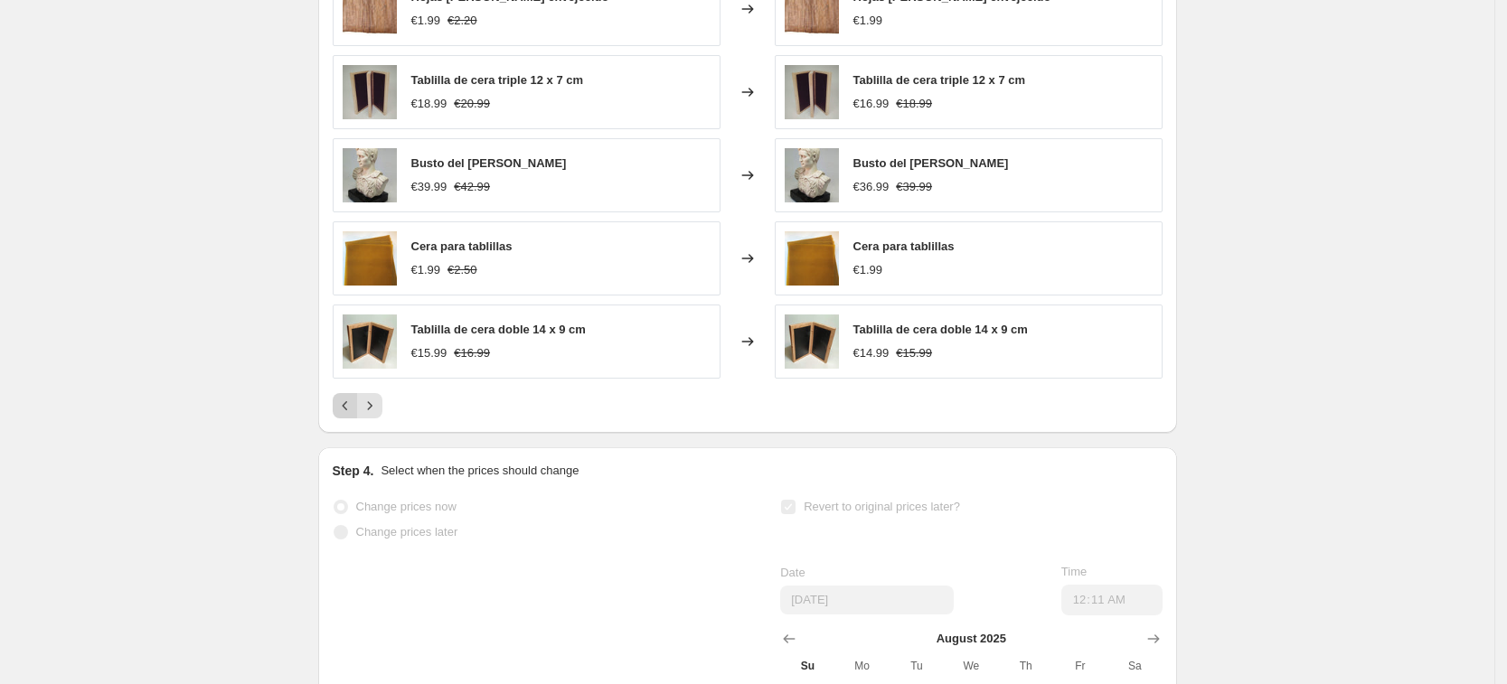
click at [349, 402] on div "Pagination" at bounding box center [345, 405] width 25 height 25
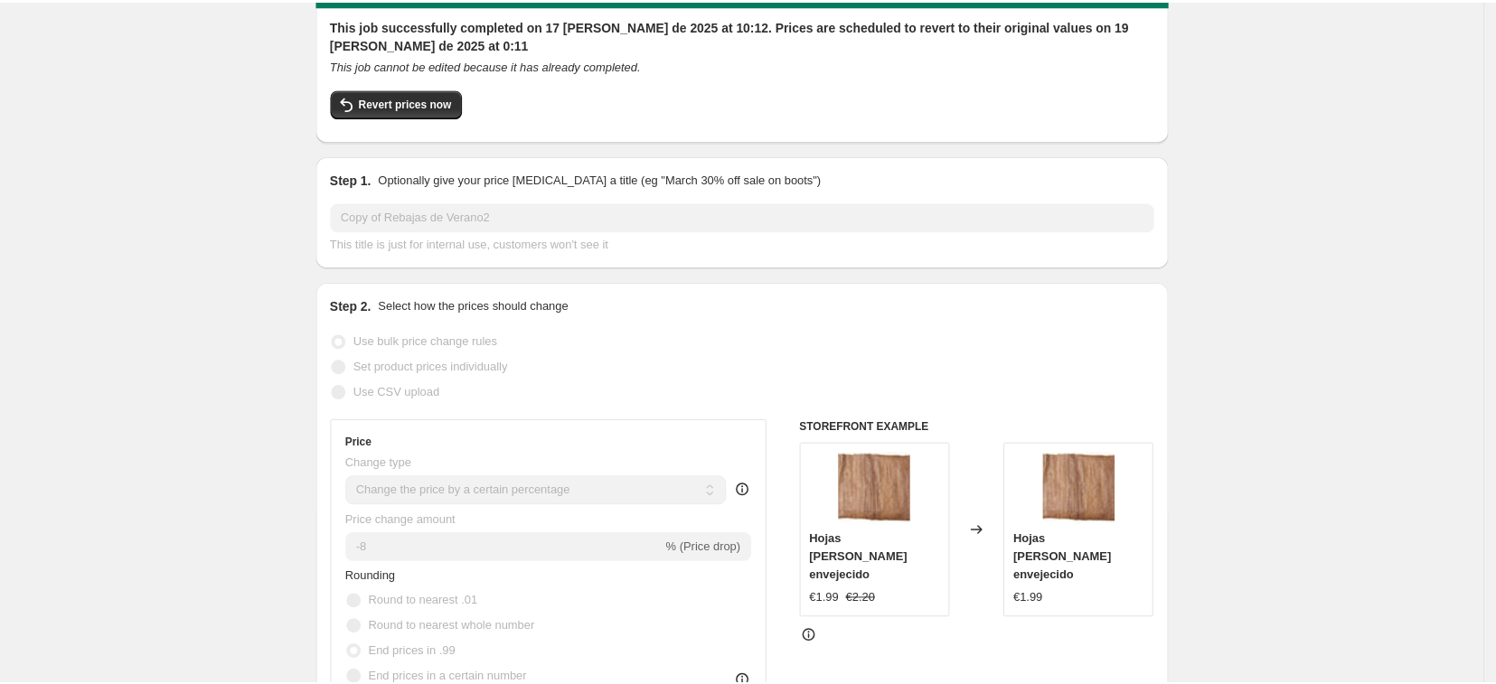
scroll to position [73, 0]
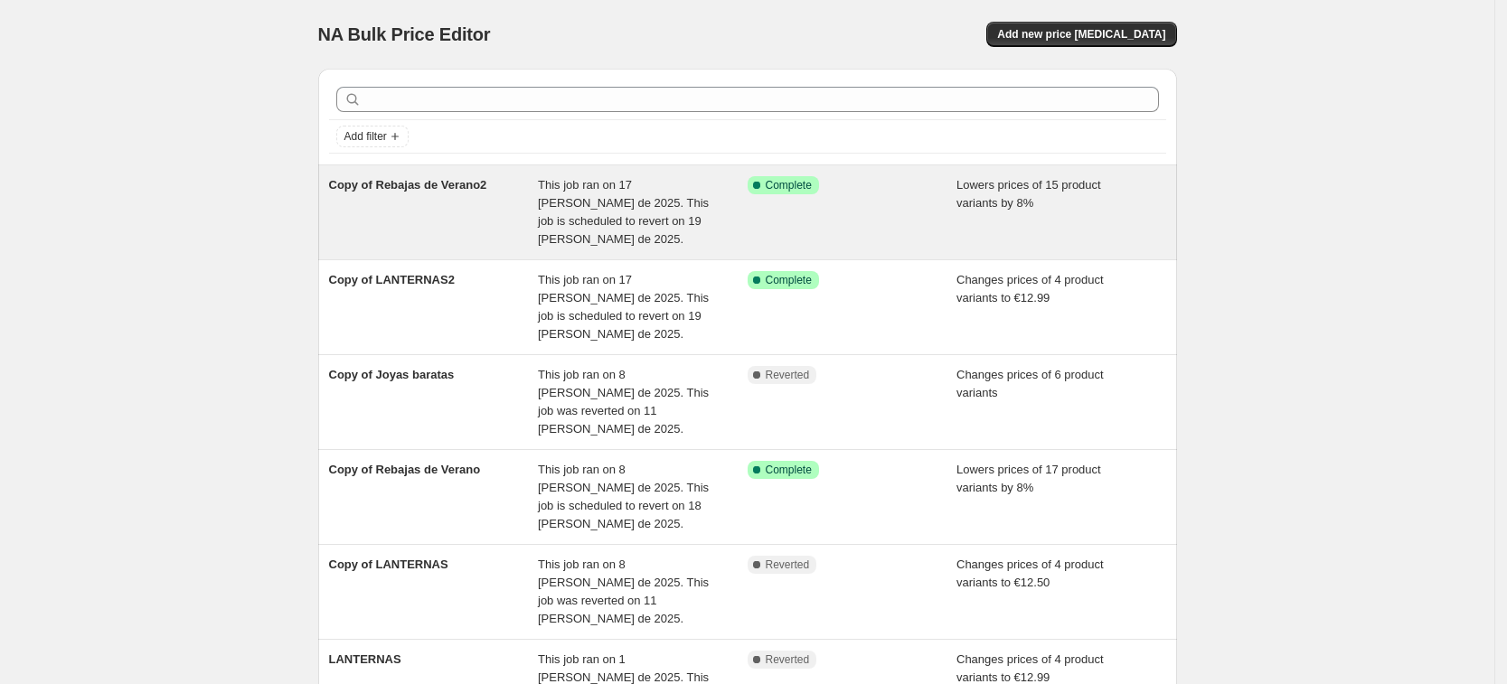
click at [490, 177] on div "Copy of Rebajas de Verano2" at bounding box center [434, 212] width 210 height 72
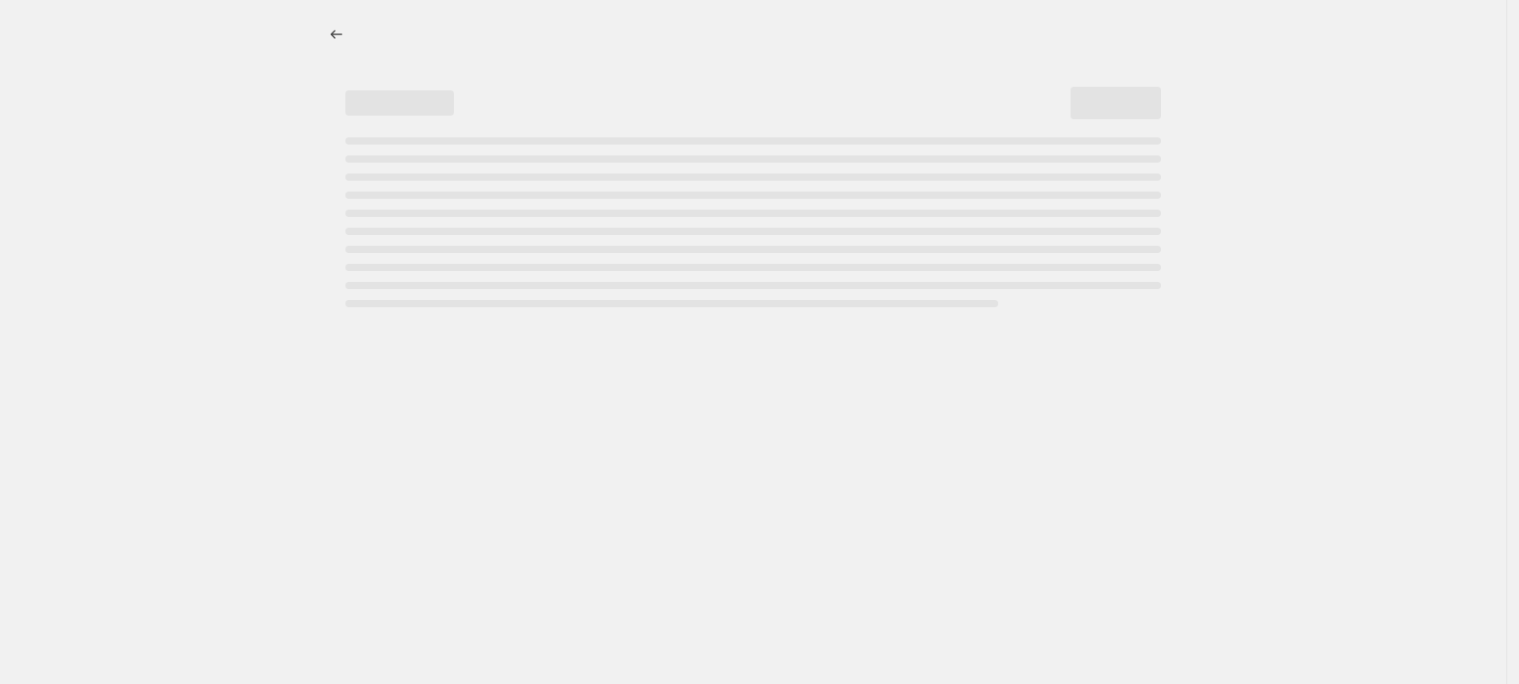
select select "percentage"
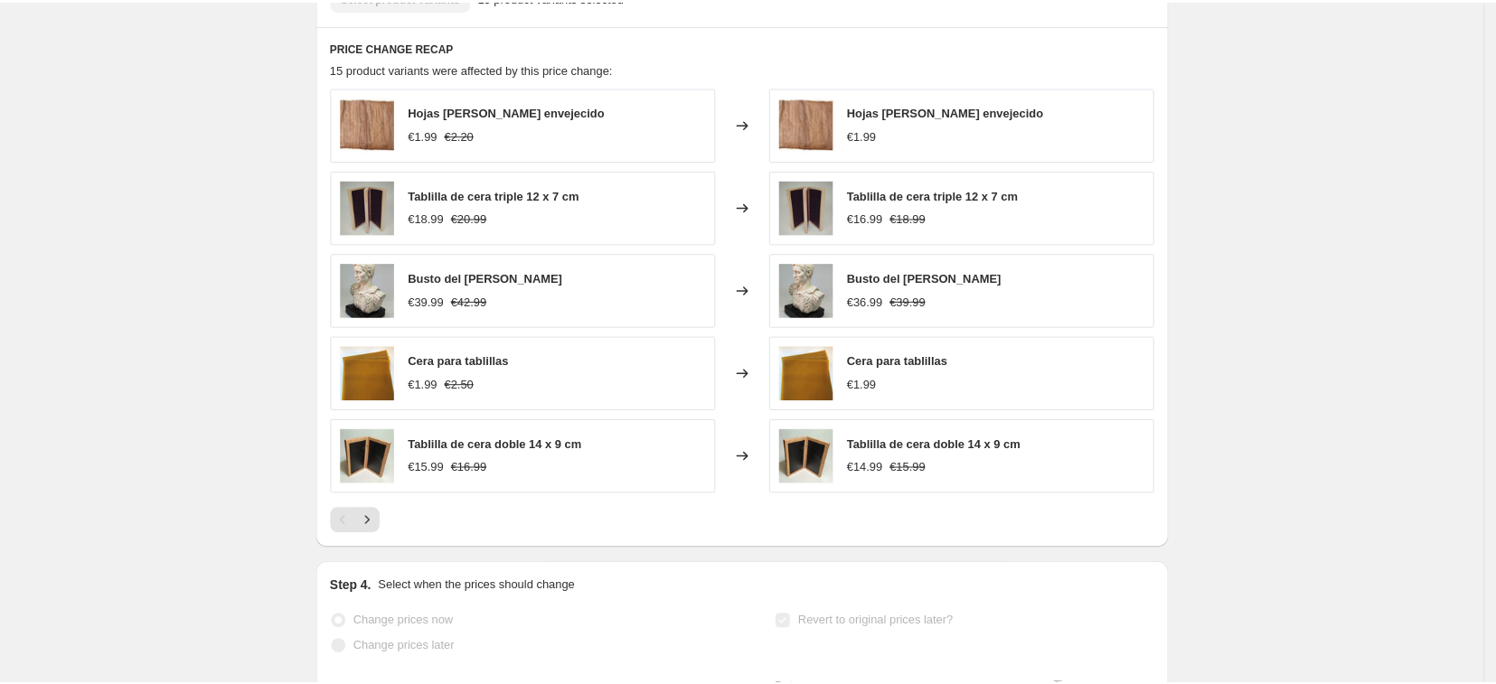
scroll to position [1234, 0]
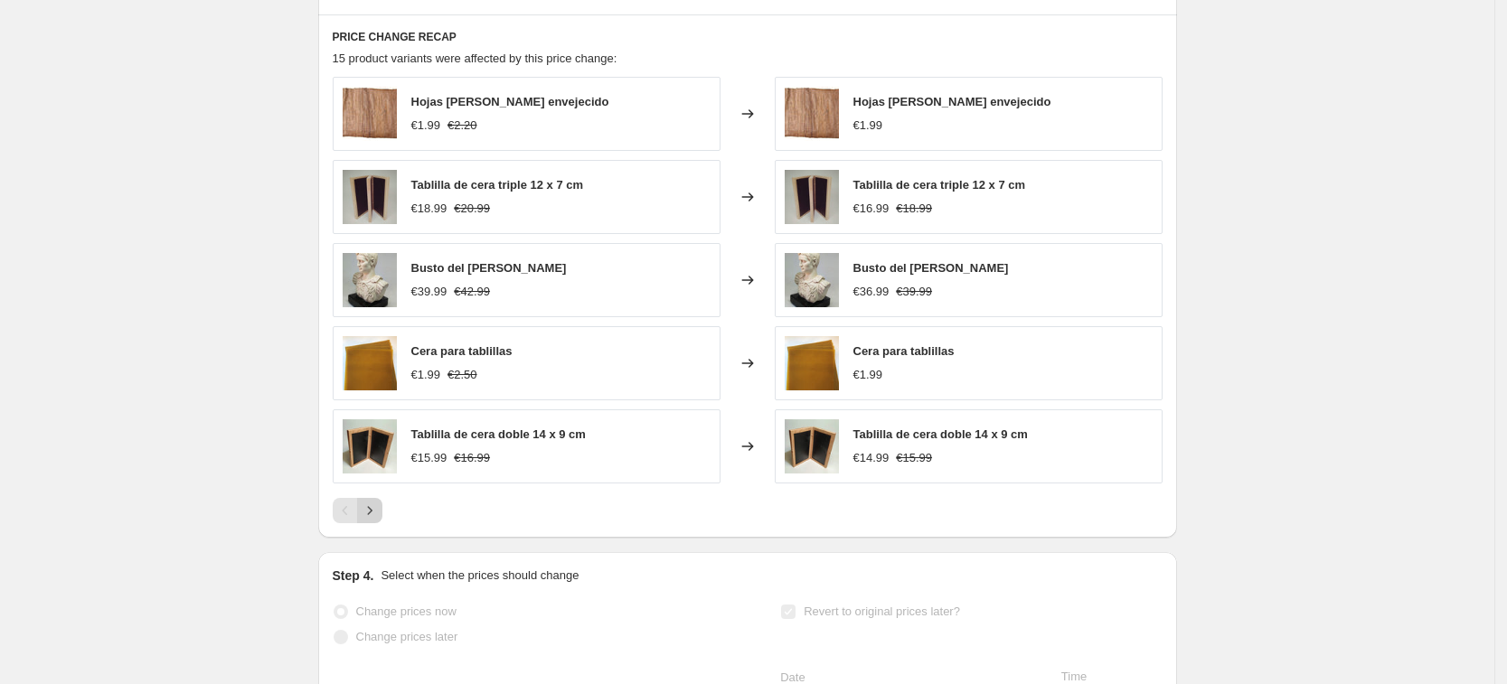
click at [372, 510] on icon "Next" at bounding box center [370, 511] width 18 height 18
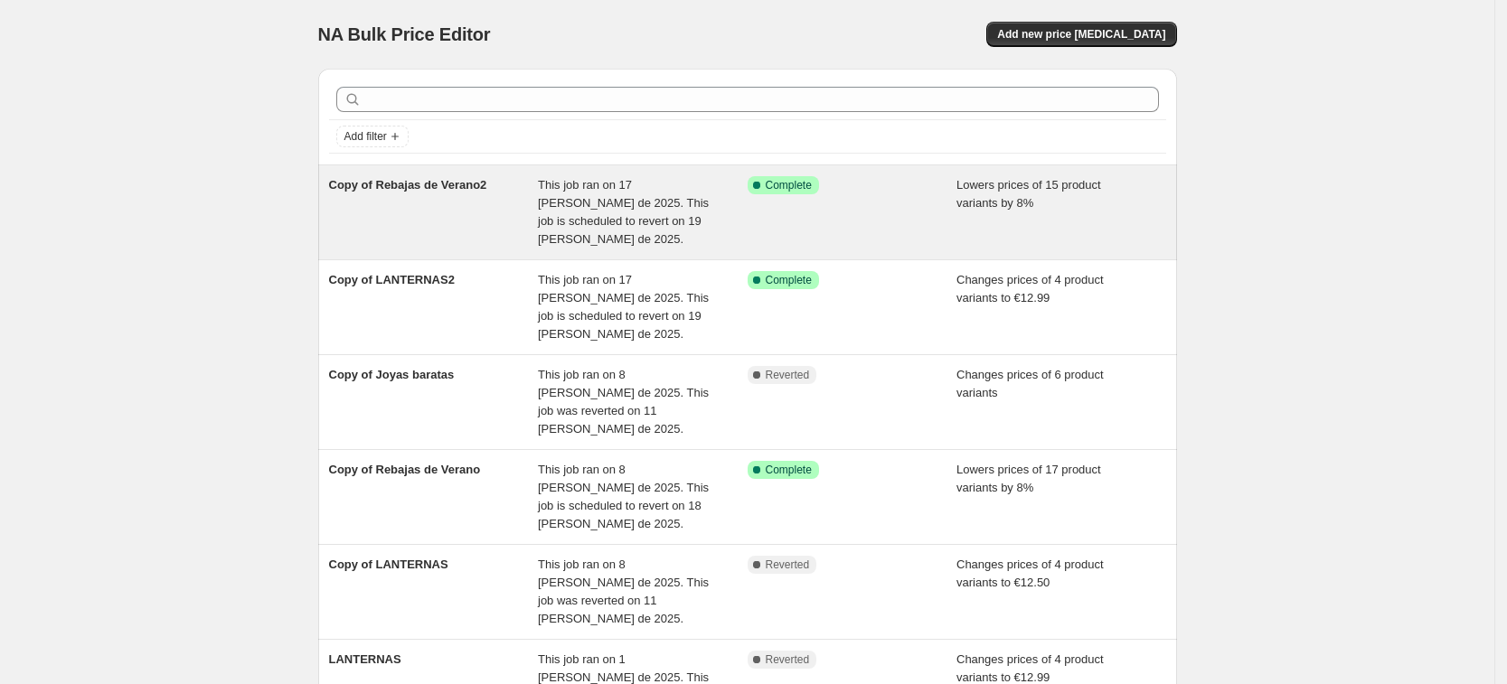
click at [627, 184] on span "This job ran on 17 [PERSON_NAME] de 2025. This job is scheduled to revert on 19…" at bounding box center [623, 212] width 171 height 68
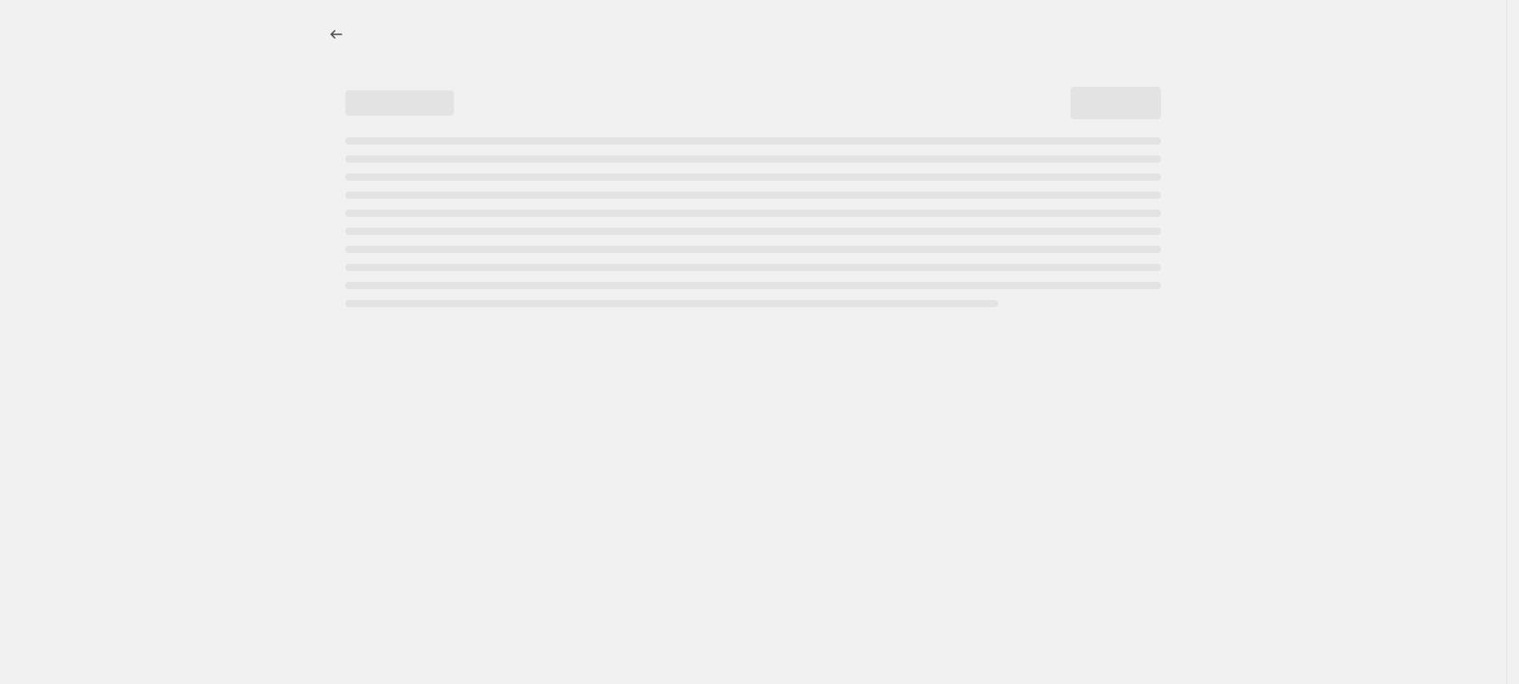
select select "percentage"
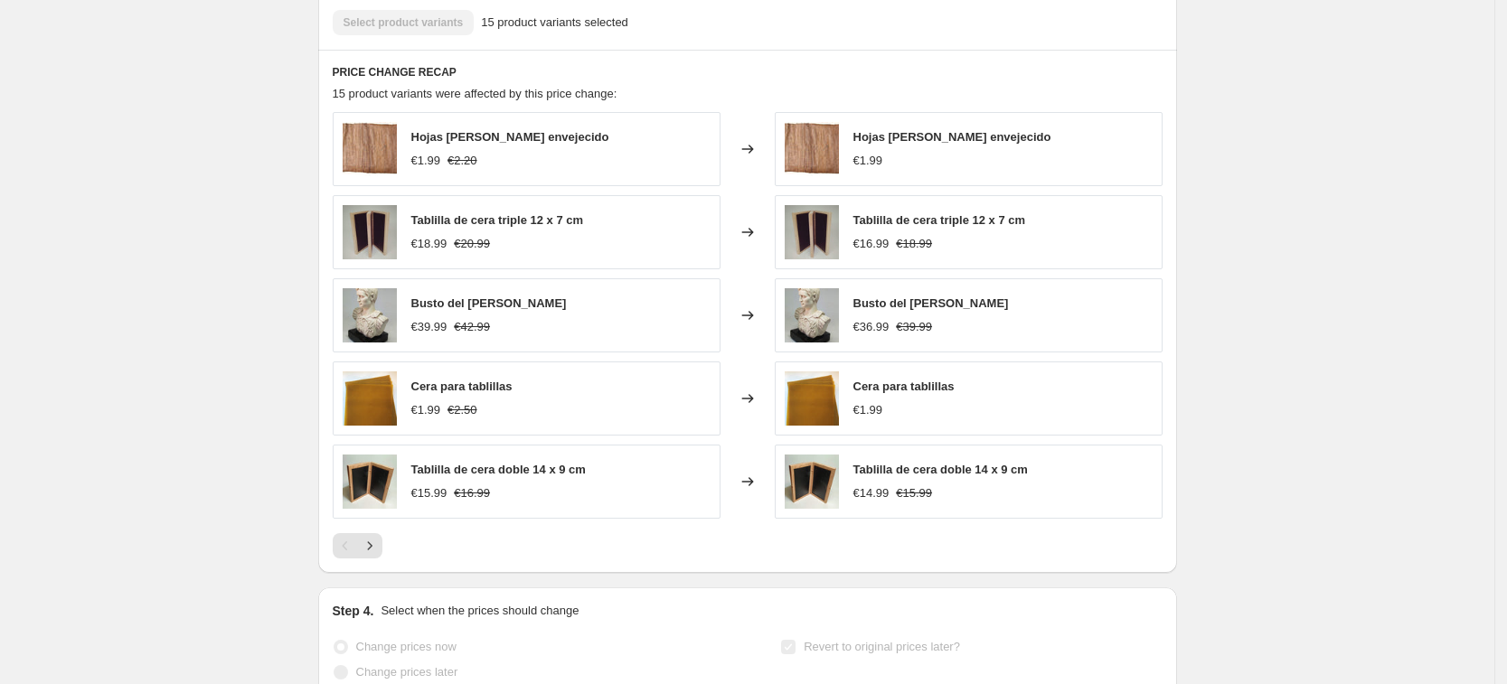
scroll to position [1367, 0]
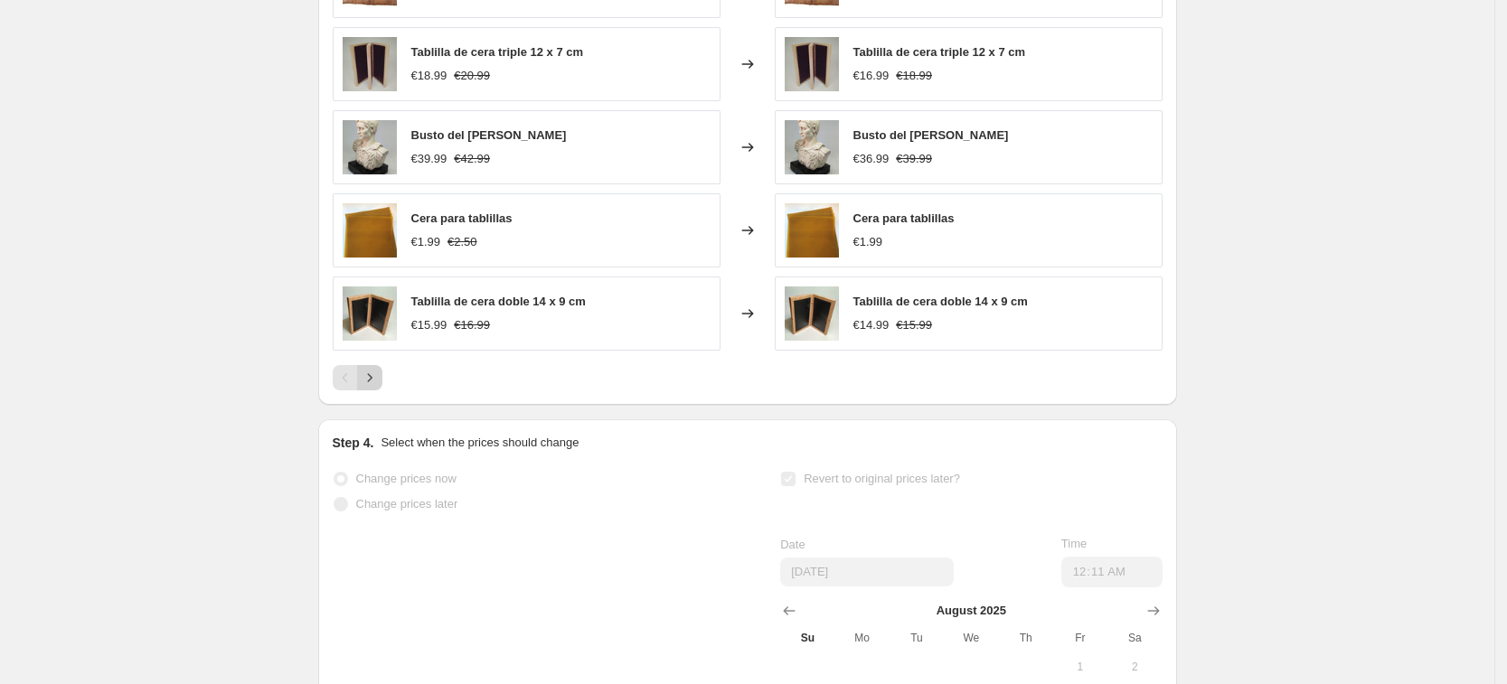
click at [372, 372] on icon "Next" at bounding box center [370, 378] width 18 height 18
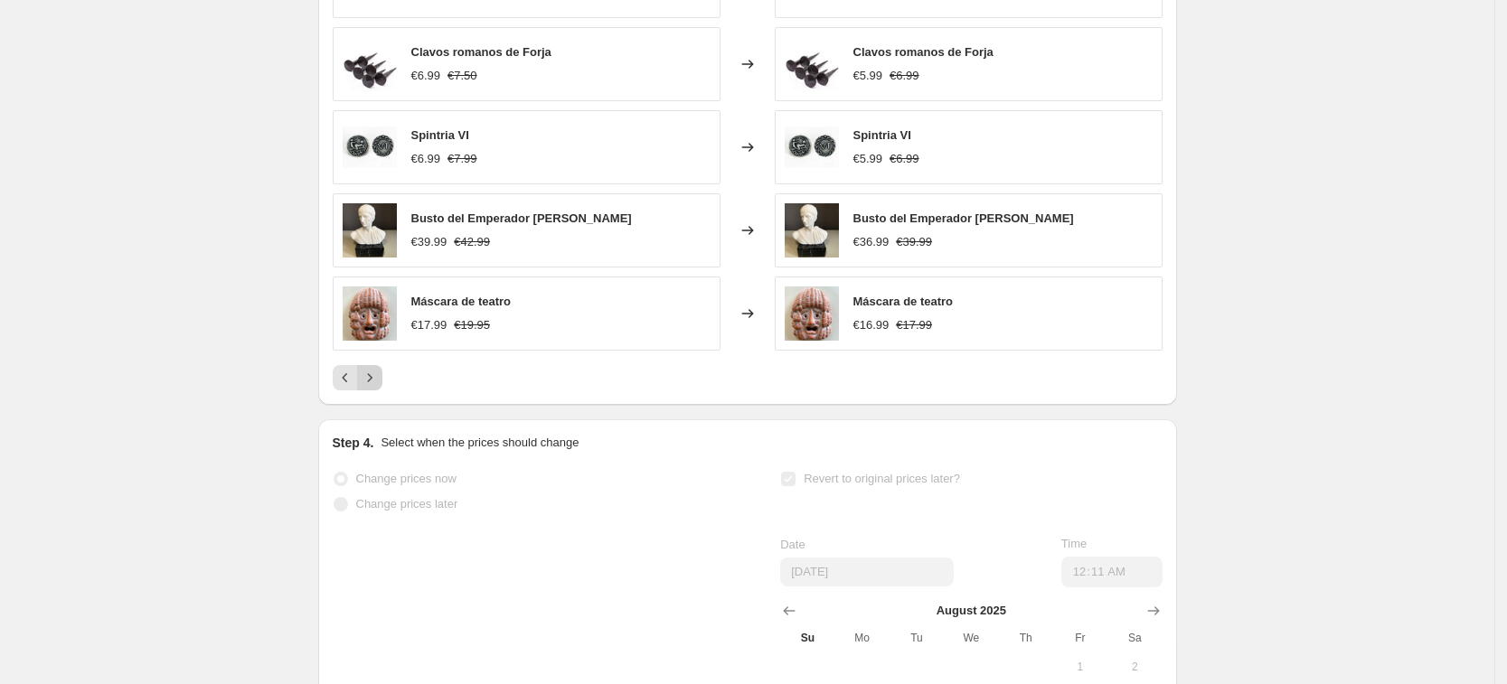
click at [372, 372] on icon "Next" at bounding box center [370, 378] width 18 height 18
